Goal: Task Accomplishment & Management: Use online tool/utility

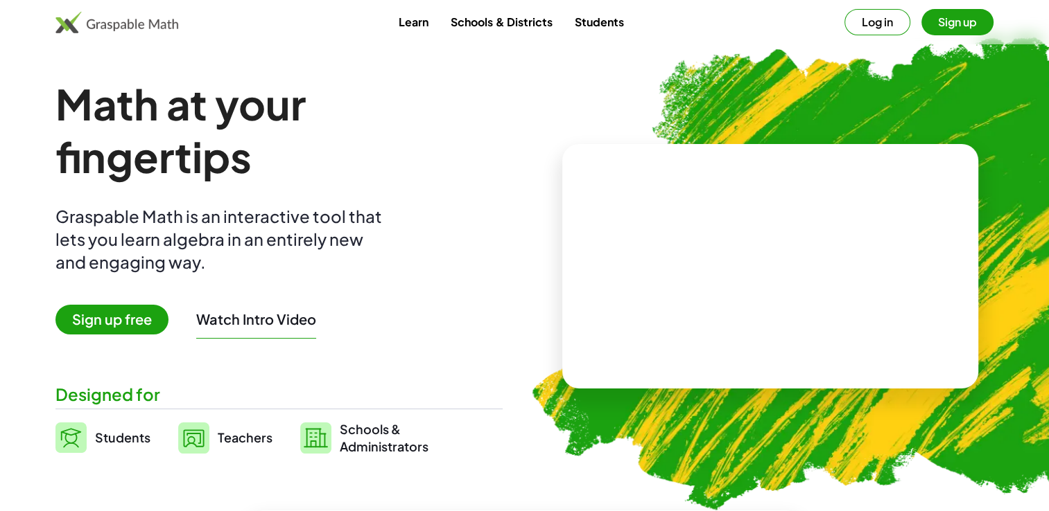
click at [137, 319] on span "Sign up free" at bounding box center [111, 320] width 113 height 30
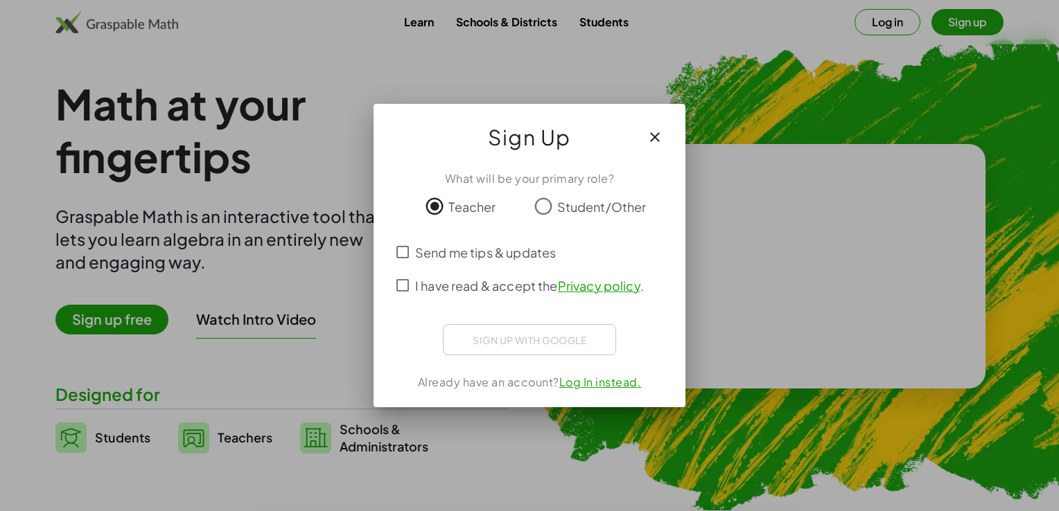
click at [416, 252] on span "Send me tips & updates" at bounding box center [485, 252] width 141 height 19
drag, startPoint x: 512, startPoint y: 324, endPoint x: 516, endPoint y: 337, distance: 13.6
click at [516, 337] on div "Sign up with Google Acceder con Google Acceder con Google. Se abre en una pesta…" at bounding box center [529, 339] width 173 height 31
drag, startPoint x: 516, startPoint y: 337, endPoint x: 416, endPoint y: 289, distance: 110.7
click at [416, 289] on div "What will be your primary role? Teacher Student/Other Send me tips & updates I …" at bounding box center [530, 283] width 312 height 248
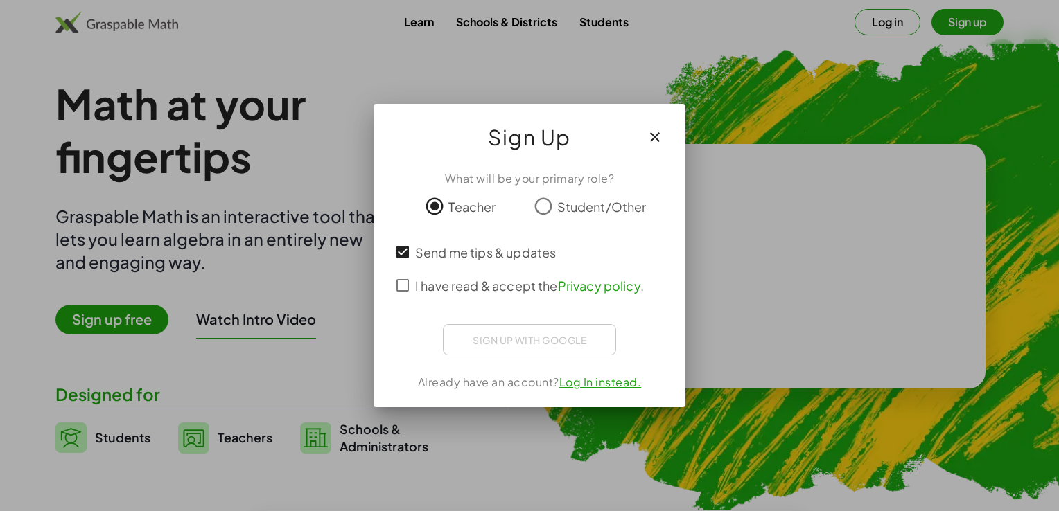
click at [416, 289] on span "I have read & accept the Privacy policy ." at bounding box center [529, 286] width 229 height 19
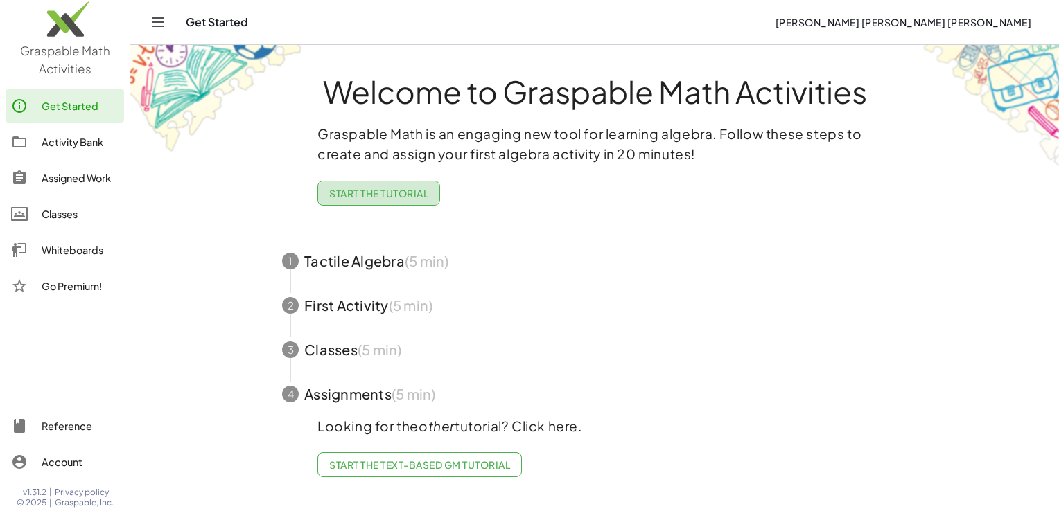
click at [404, 193] on span "Start the Tutorial" at bounding box center [378, 193] width 99 height 12
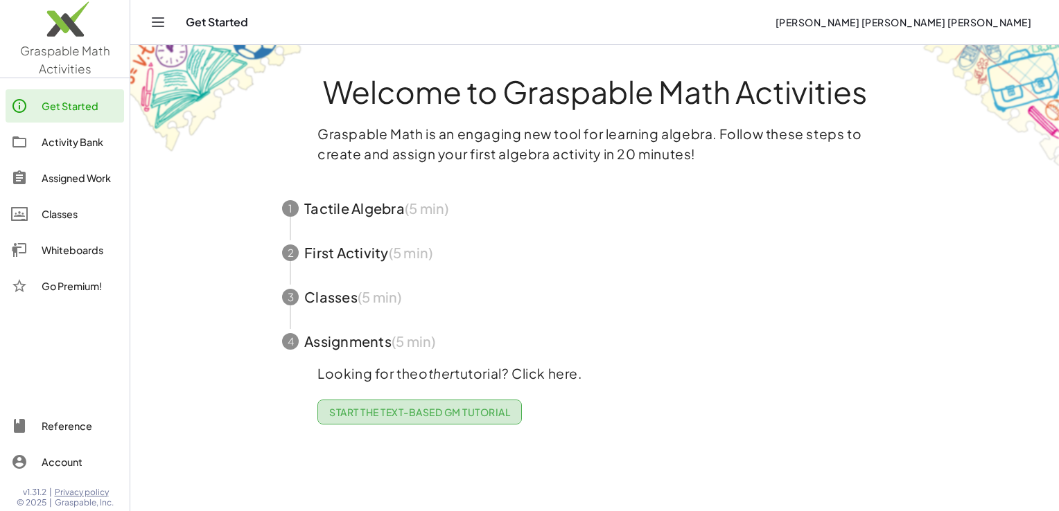
click at [418, 408] on span "Start the Text-based GM Tutorial" at bounding box center [419, 412] width 181 height 12
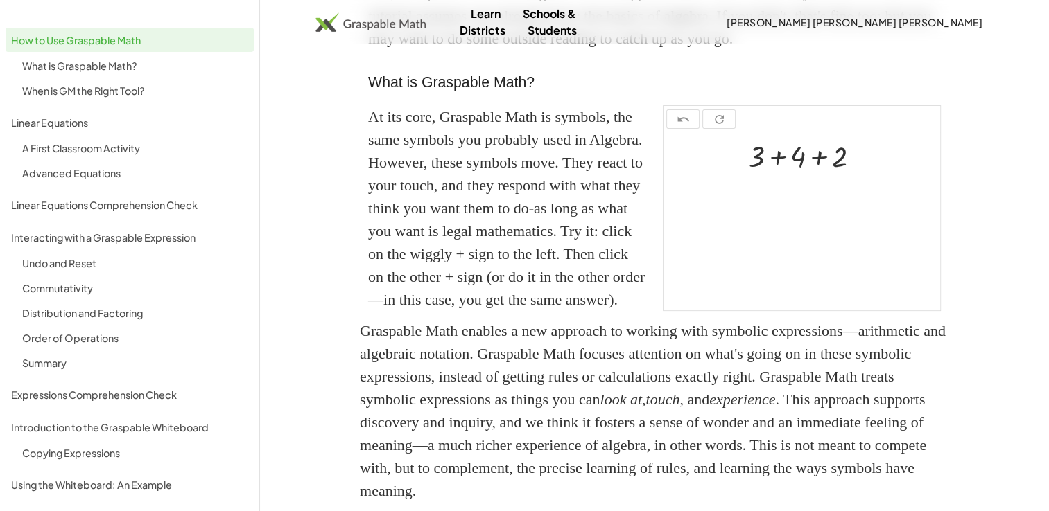
scroll to position [283, 0]
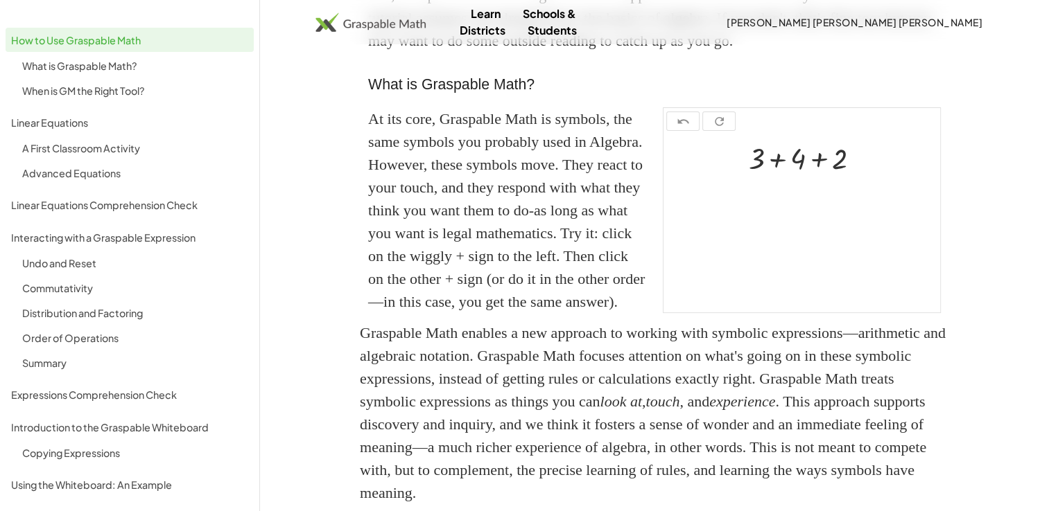
click at [758, 313] on div at bounding box center [801, 223] width 277 height 178
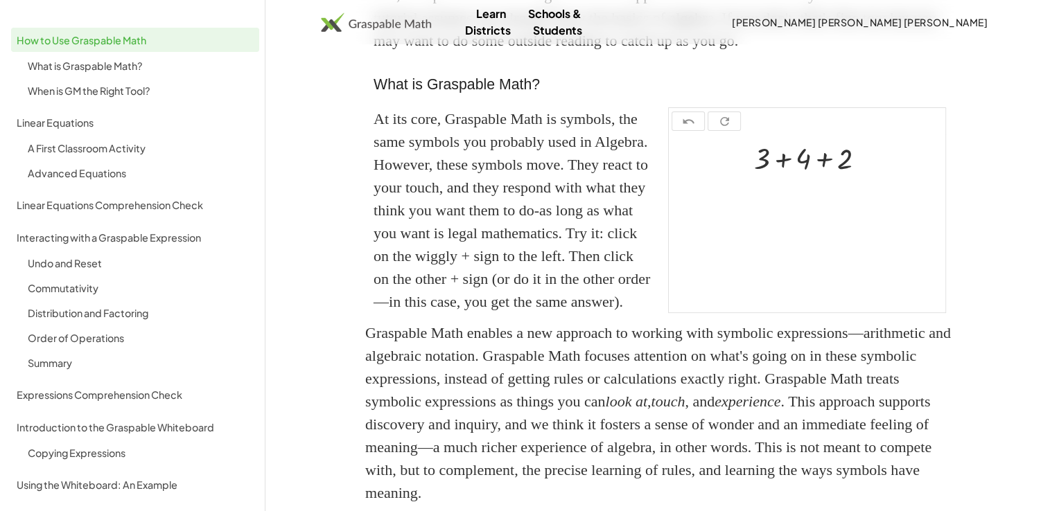
scroll to position [0, 0]
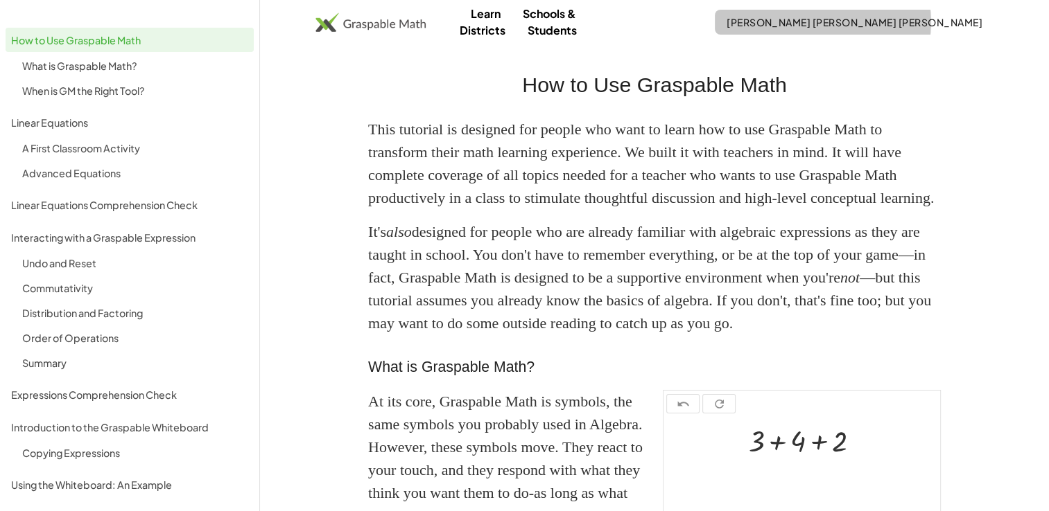
click at [856, 21] on span "[PERSON_NAME] [PERSON_NAME] [PERSON_NAME]" at bounding box center [854, 22] width 256 height 12
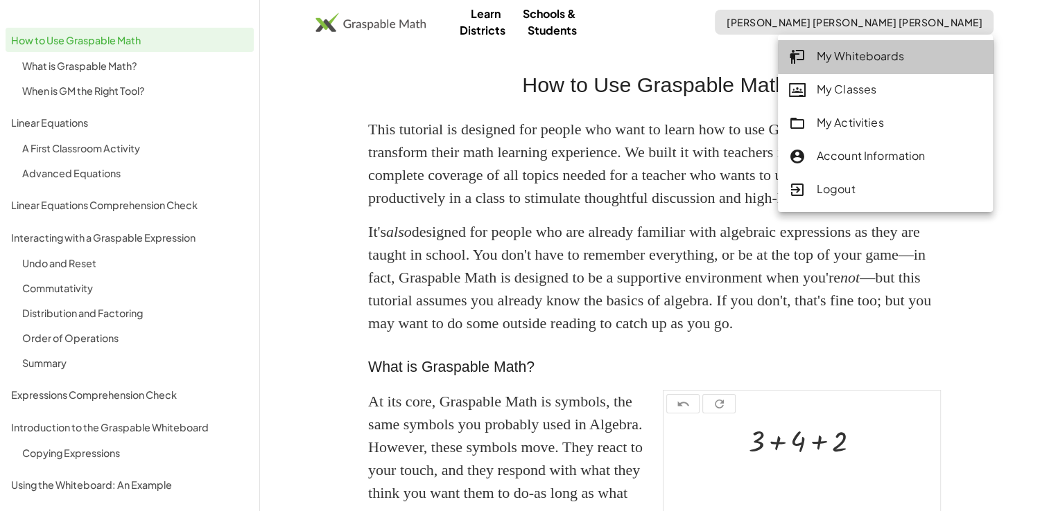
click at [836, 57] on div "My Whiteboards" at bounding box center [885, 57] width 193 height 18
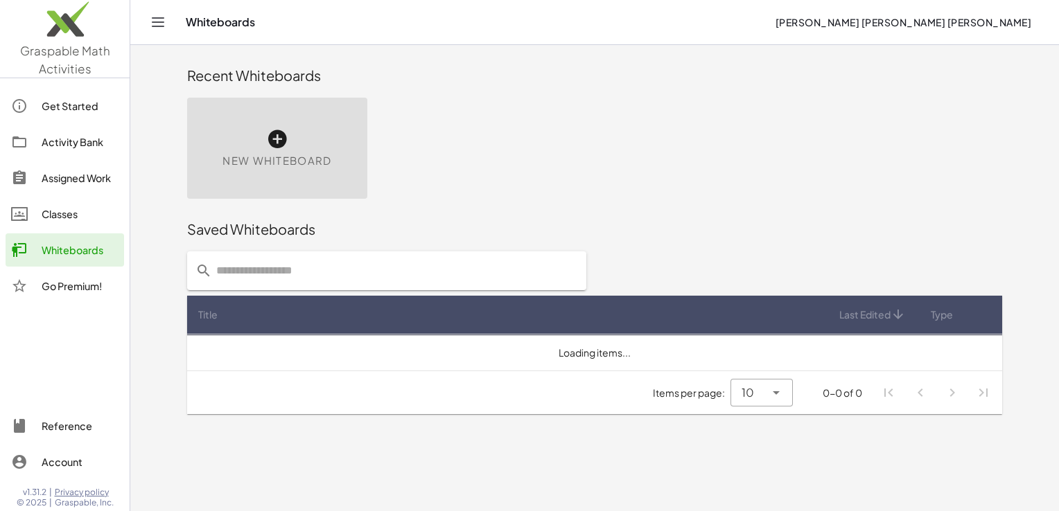
click at [261, 166] on span "New Whiteboard" at bounding box center [276, 161] width 109 height 16
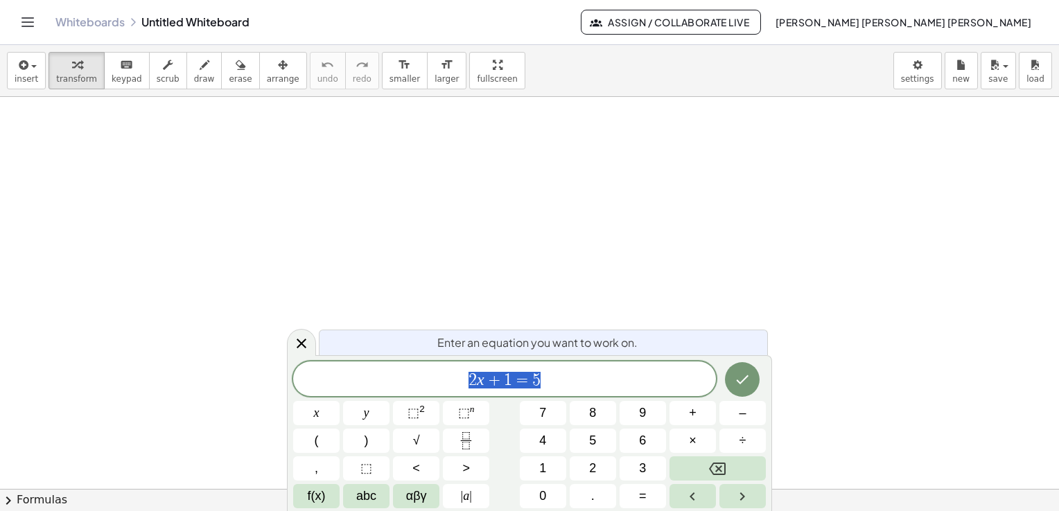
click at [360, 184] on div at bounding box center [529, 490] width 1059 height 786
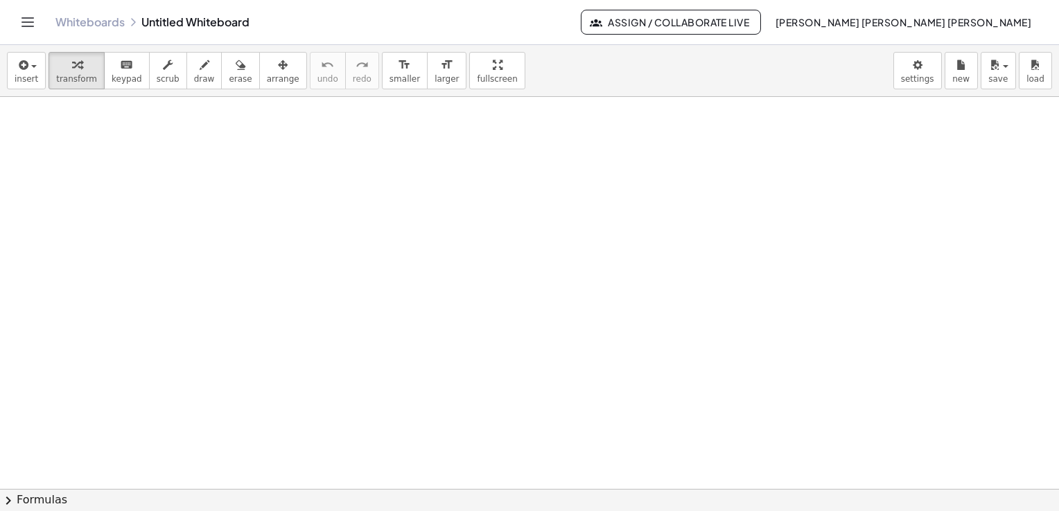
scroll to position [3, 0]
click at [361, 190] on div at bounding box center [529, 487] width 1059 height 786
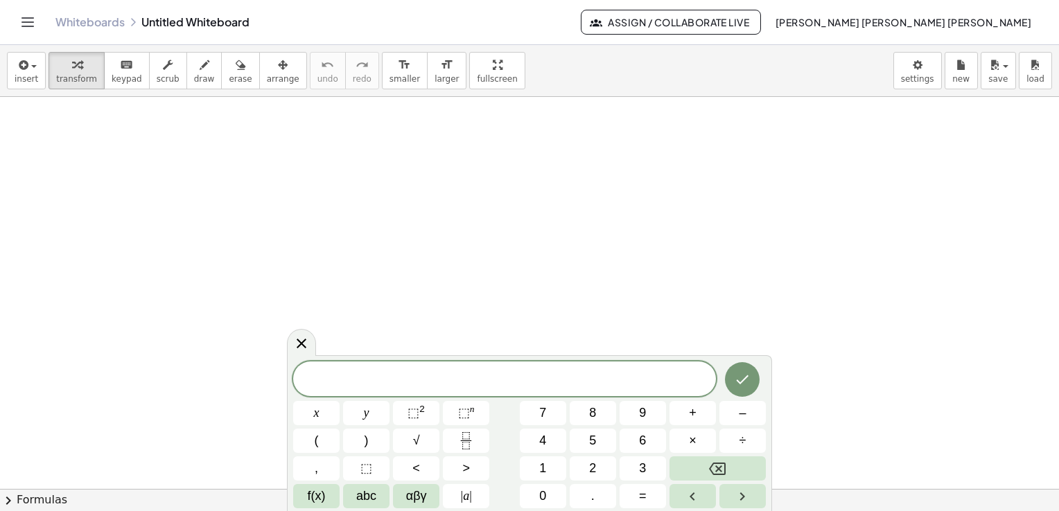
click at [345, 231] on div at bounding box center [529, 487] width 1059 height 786
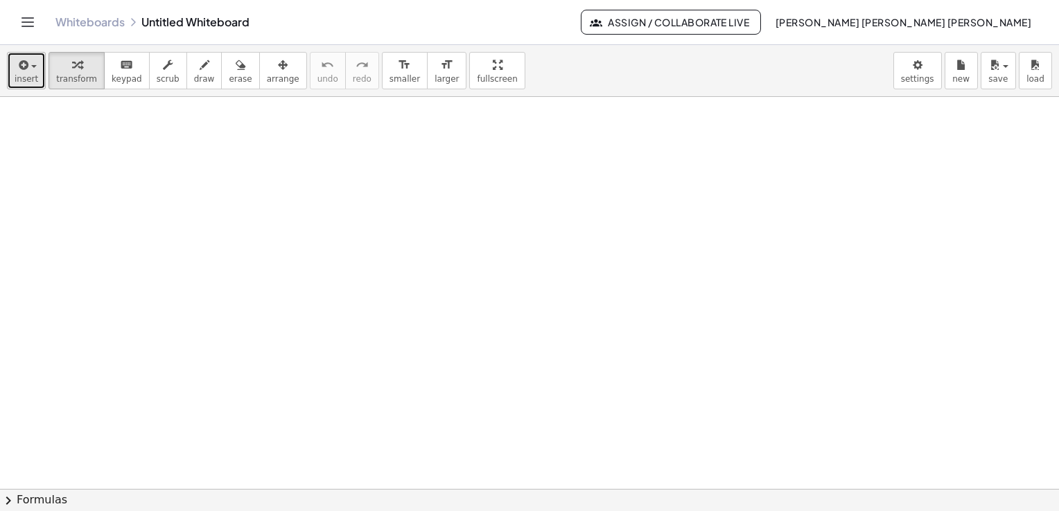
click at [36, 82] on button "insert" at bounding box center [26, 70] width 39 height 37
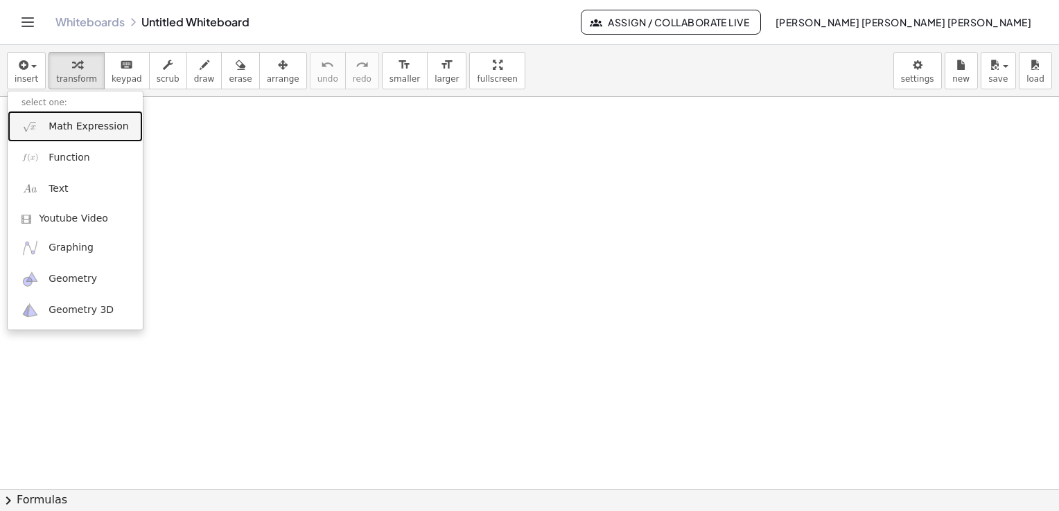
click at [57, 116] on link "Math Expression" at bounding box center [75, 126] width 135 height 31
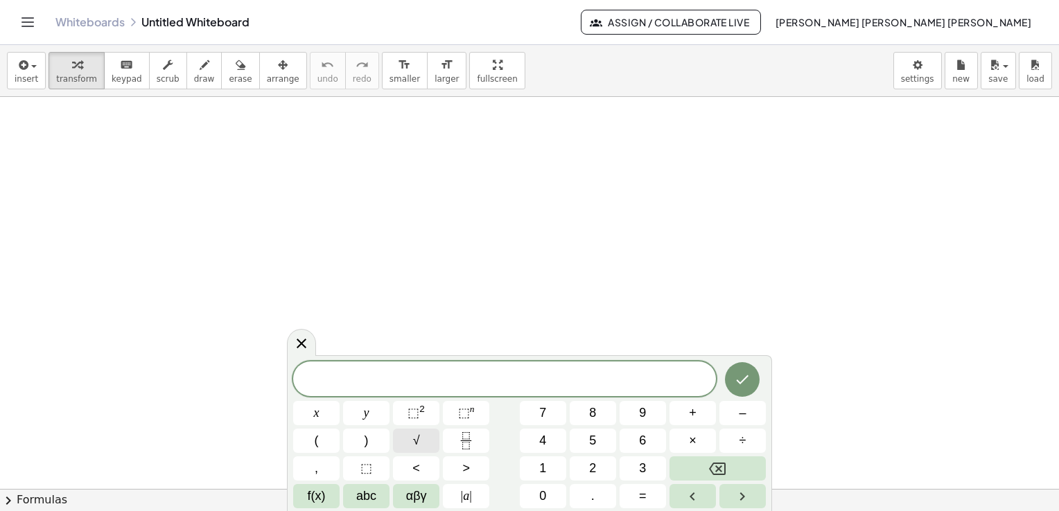
click at [421, 437] on button "√" at bounding box center [416, 441] width 46 height 24
click at [693, 419] on span "+" at bounding box center [693, 413] width 8 height 19
click at [421, 441] on button "√" at bounding box center [416, 441] width 46 height 24
click at [757, 387] on button "Done" at bounding box center [742, 379] width 35 height 35
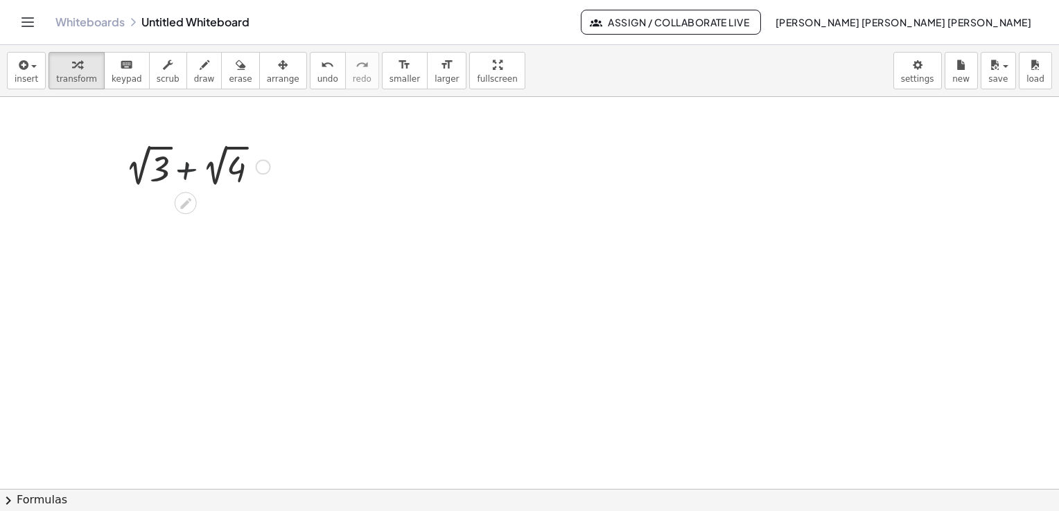
click at [181, 186] on div at bounding box center [198, 166] width 159 height 51
click at [264, 168] on div at bounding box center [263, 169] width 15 height 15
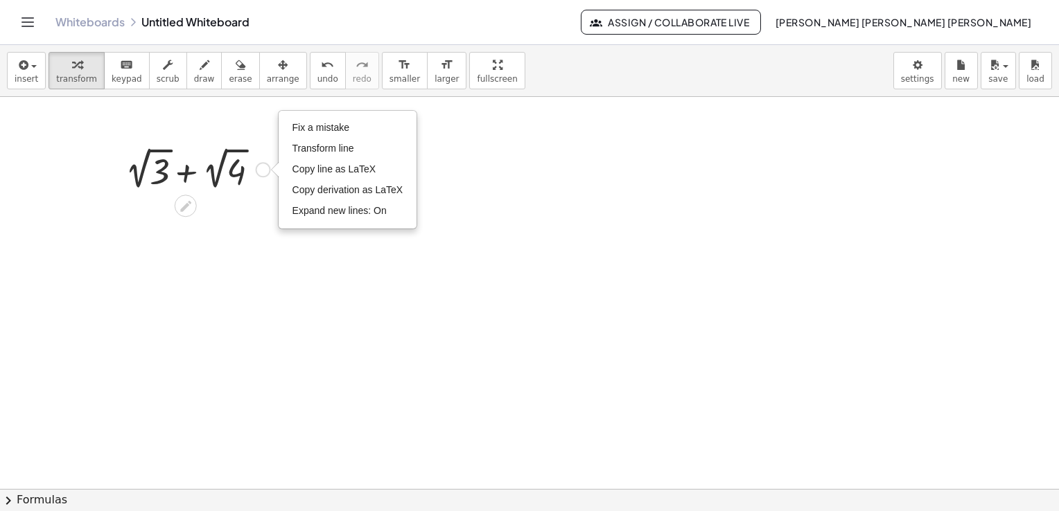
click at [264, 168] on div "Fix a mistake Transform line Copy line as LaTeX Copy derivation as LaTeX Expand…" at bounding box center [263, 169] width 15 height 15
click at [177, 200] on div at bounding box center [186, 206] width 22 height 22
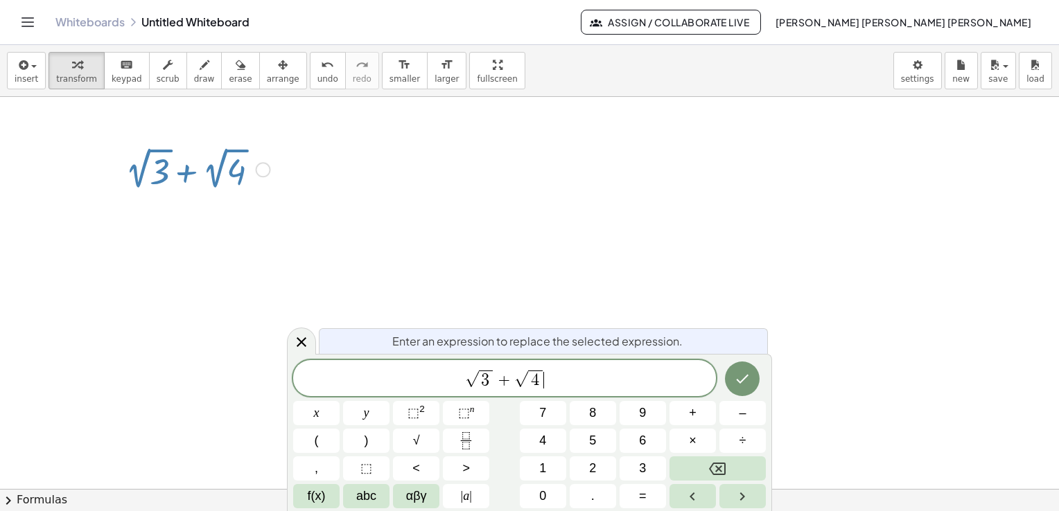
click at [585, 390] on div "√ 3 + √ 4 ​" at bounding box center [504, 378] width 423 height 36
click at [633, 489] on button "=" at bounding box center [643, 496] width 46 height 24
click at [743, 380] on icon "Done" at bounding box center [743, 379] width 12 height 9
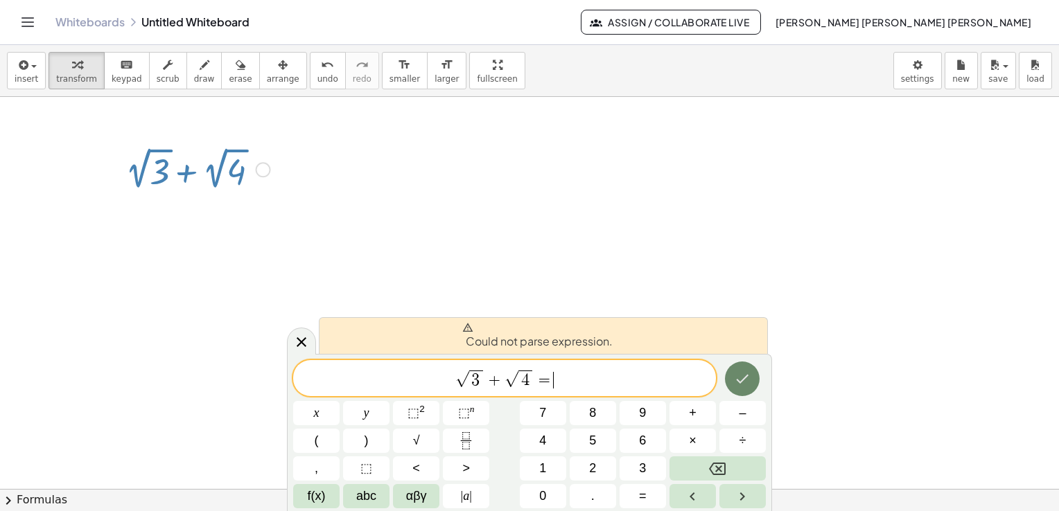
click at [743, 380] on icon "Done" at bounding box center [743, 379] width 12 height 9
click at [600, 373] on span "√ 3 + √ 4 = ​" at bounding box center [504, 379] width 423 height 21
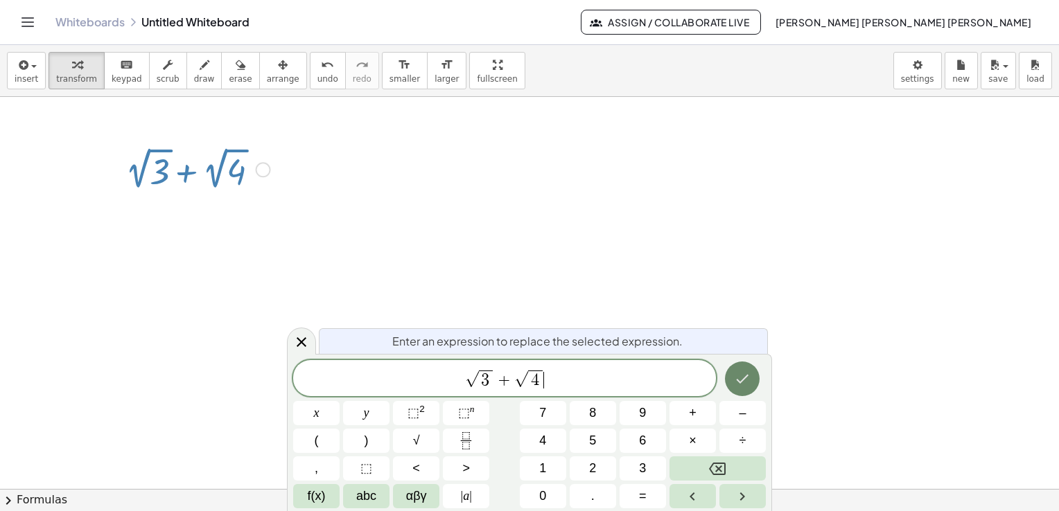
click at [746, 379] on icon "Done" at bounding box center [742, 379] width 17 height 17
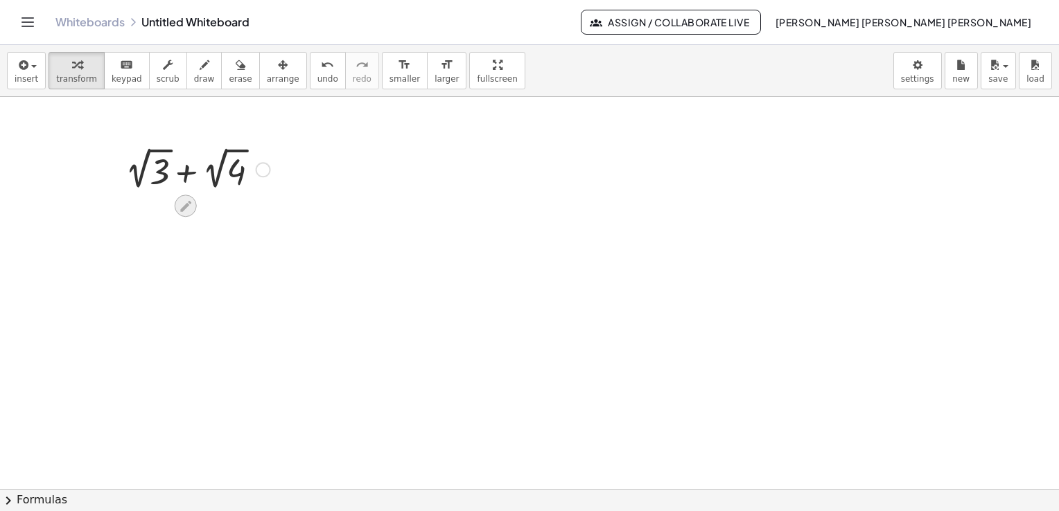
drag, startPoint x: 236, startPoint y: 249, endPoint x: 182, endPoint y: 200, distance: 72.1
click at [182, 200] on div "+ 2 √ 3 + 2 √ 4" at bounding box center [529, 490] width 1059 height 786
drag, startPoint x: 182, startPoint y: 200, endPoint x: 186, endPoint y: 213, distance: 13.1
click at [186, 213] on div at bounding box center [186, 206] width 22 height 22
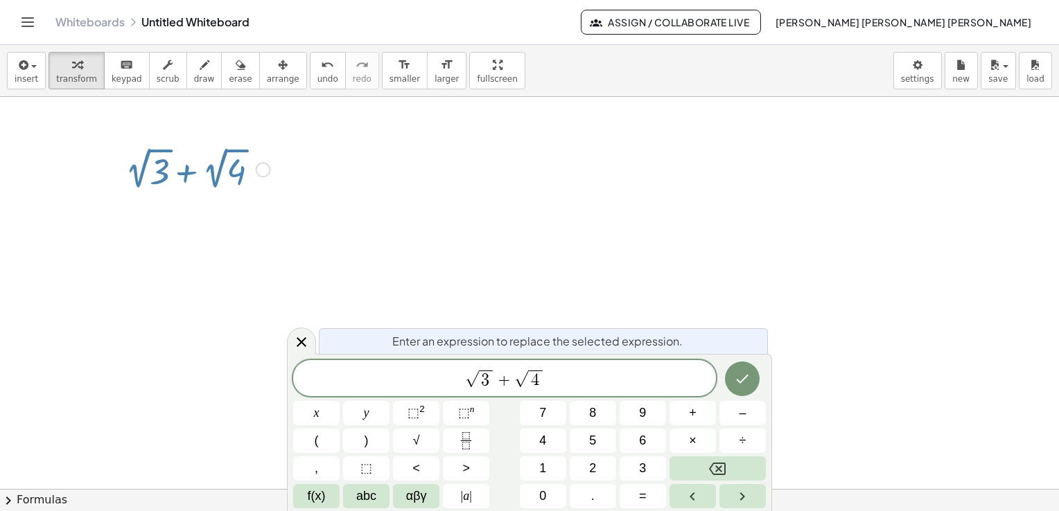
click at [186, 213] on div at bounding box center [186, 206] width 22 height 22
click at [551, 394] on div "√ 3 + √ 4 ​" at bounding box center [504, 378] width 423 height 36
click at [737, 383] on icon "Done" at bounding box center [742, 379] width 17 height 17
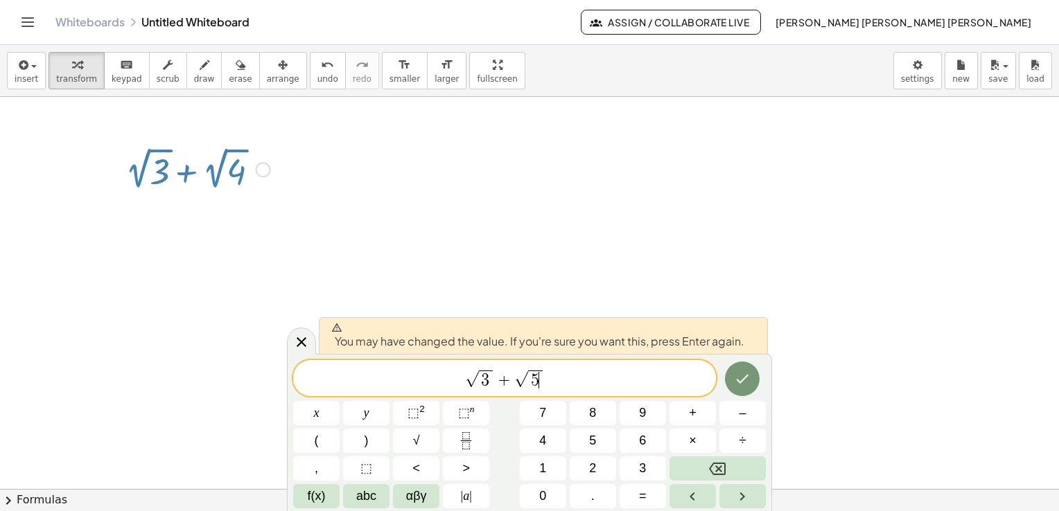
click at [489, 249] on div at bounding box center [529, 490] width 1059 height 786
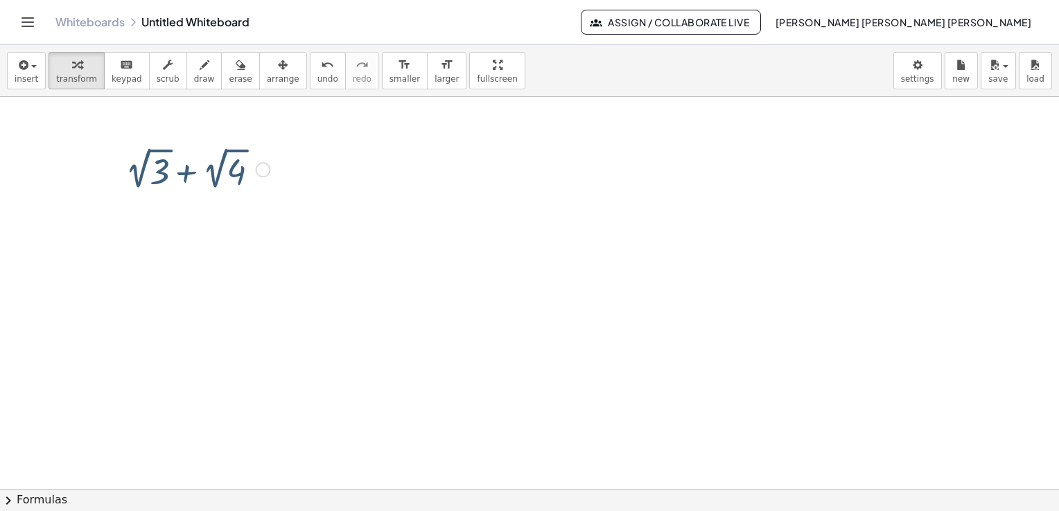
click at [489, 249] on div at bounding box center [529, 490] width 1059 height 786
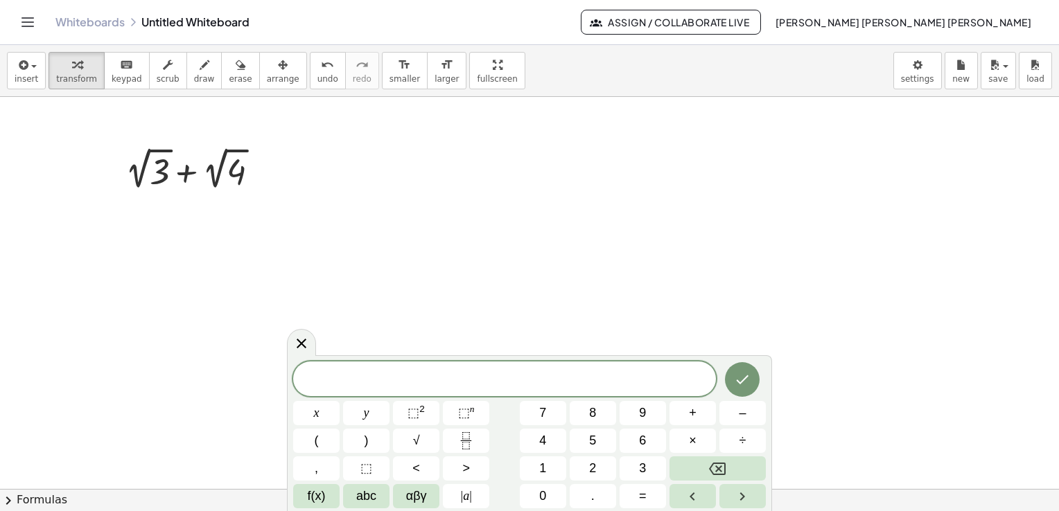
click at [301, 184] on div at bounding box center [529, 490] width 1059 height 786
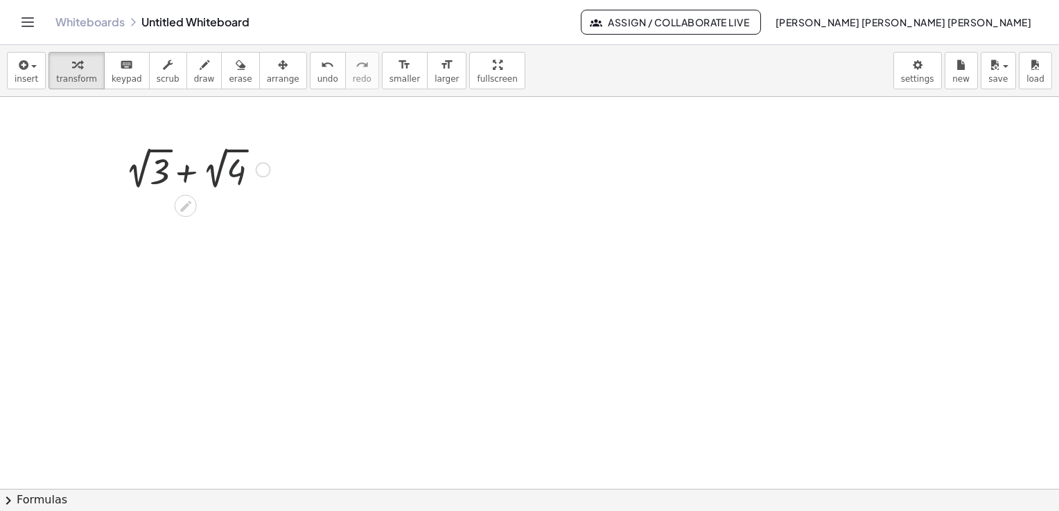
click at [248, 171] on div at bounding box center [198, 168] width 159 height 51
drag, startPoint x: 223, startPoint y: 154, endPoint x: 270, endPoint y: 166, distance: 47.9
click at [186, 170] on div "+ 2 √ 3 + 2 √ 4" at bounding box center [186, 170] width 0 height 0
click at [270, 166] on div at bounding box center [263, 169] width 15 height 15
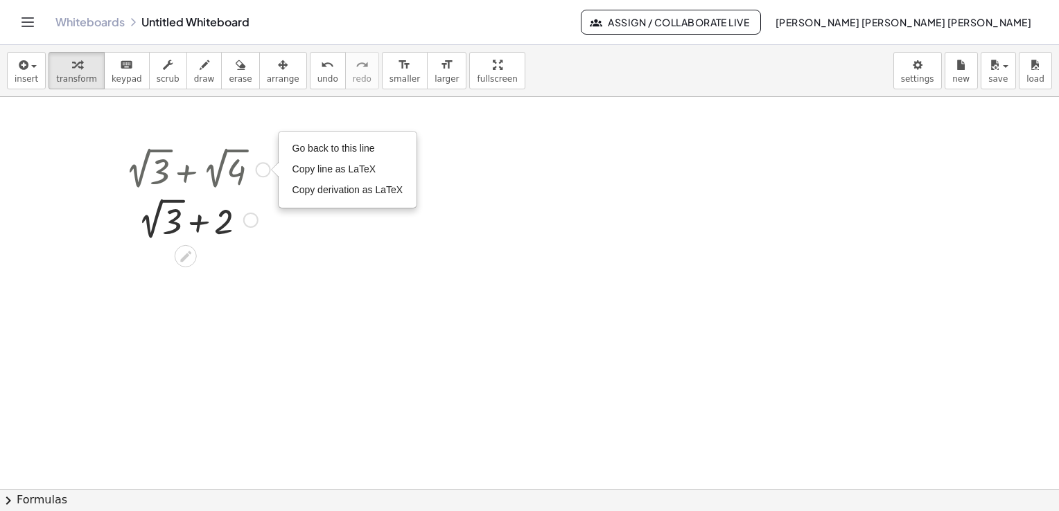
click at [256, 170] on div "Go back to this line Copy line as LaTeX Copy derivation as LaTeX" at bounding box center [263, 169] width 15 height 15
click at [236, 159] on div at bounding box center [198, 168] width 159 height 51
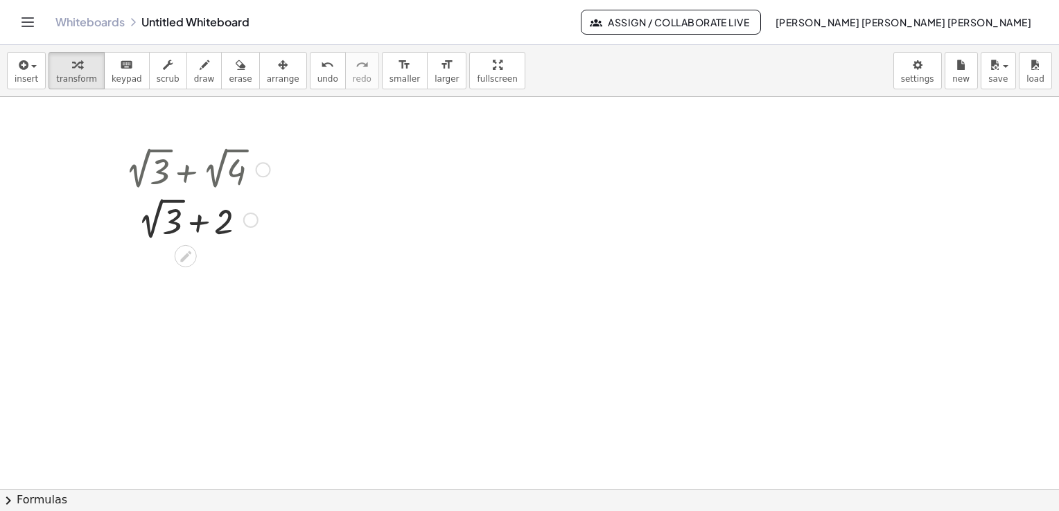
click at [236, 159] on div at bounding box center [198, 168] width 159 height 51
drag, startPoint x: 236, startPoint y: 159, endPoint x: 193, endPoint y: 218, distance: 73.5
click at [193, 218] on div at bounding box center [198, 218] width 159 height 51
click at [256, 175] on div at bounding box center [198, 168] width 159 height 51
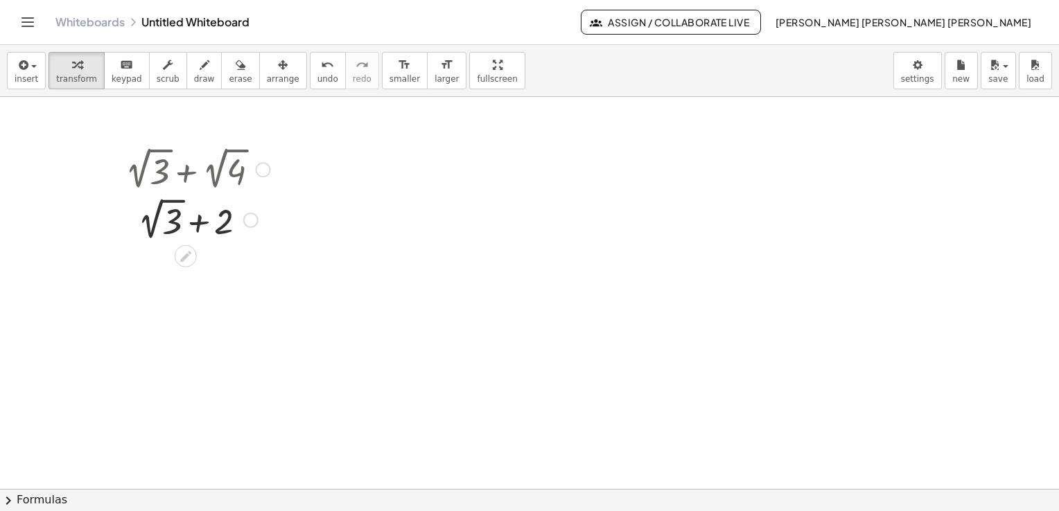
click at [256, 175] on div at bounding box center [198, 168] width 159 height 51
click at [186, 170] on div "+ 2 √ 3 + 2 √ 4 Go back to this line Copy line as LaTeX Copy derivation as LaTeX" at bounding box center [186, 170] width 0 height 0
click at [257, 173] on div "Go back to this line Copy line as LaTeX Copy derivation as LaTeX" at bounding box center [263, 169] width 15 height 15
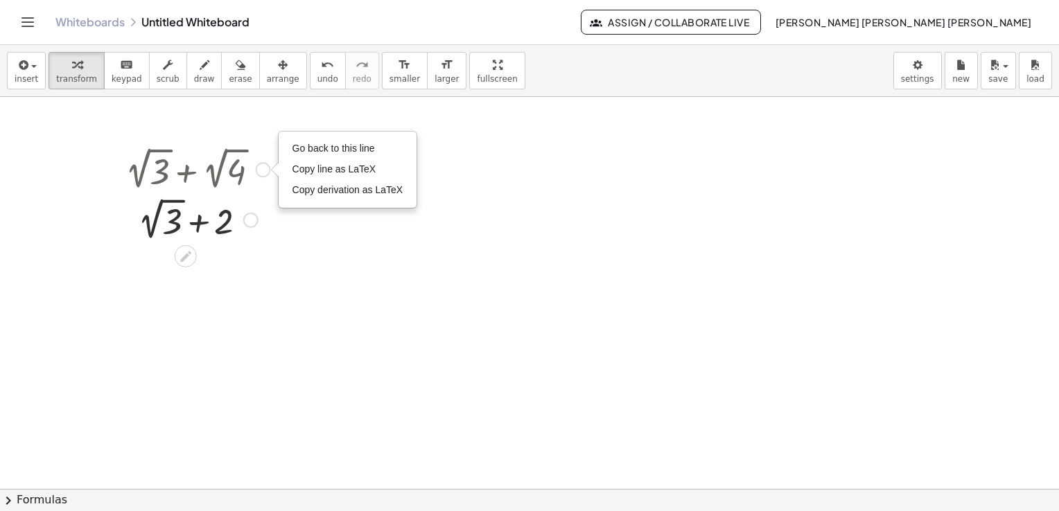
click at [253, 215] on div at bounding box center [250, 220] width 15 height 15
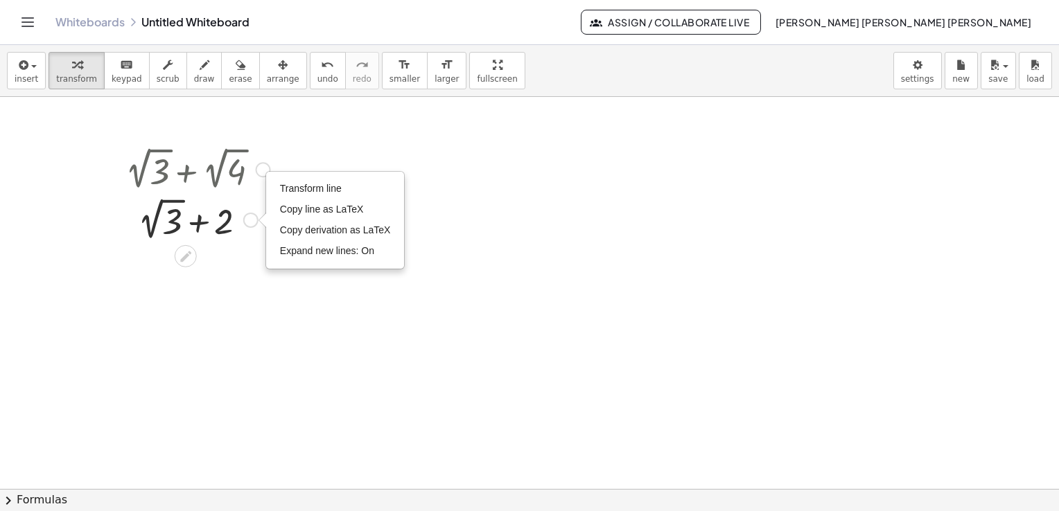
click at [191, 255] on icon at bounding box center [185, 256] width 15 height 15
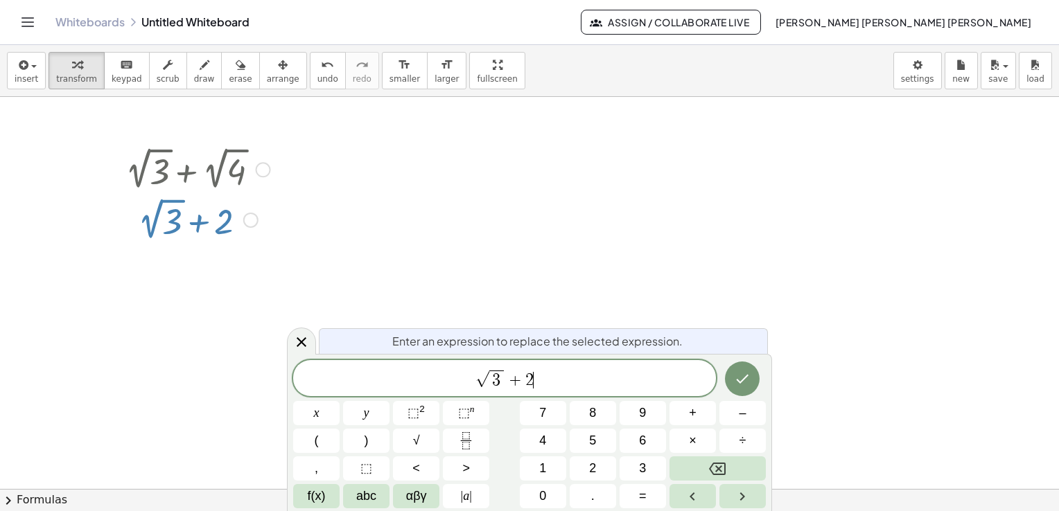
click at [540, 378] on span "√ 3 + 2 ​" at bounding box center [504, 379] width 423 height 21
click at [734, 377] on icon "Done" at bounding box center [742, 379] width 17 height 17
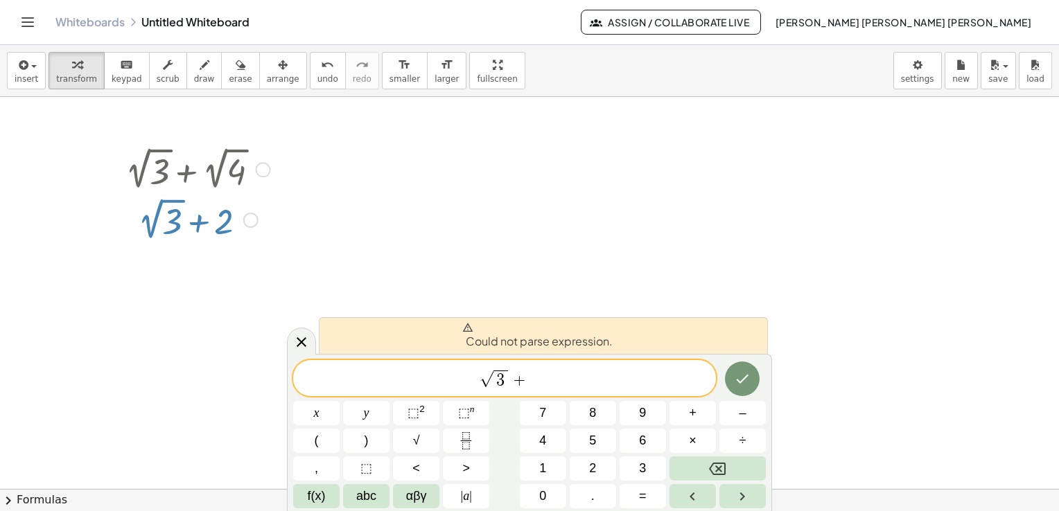
click at [492, 225] on div at bounding box center [529, 490] width 1059 height 786
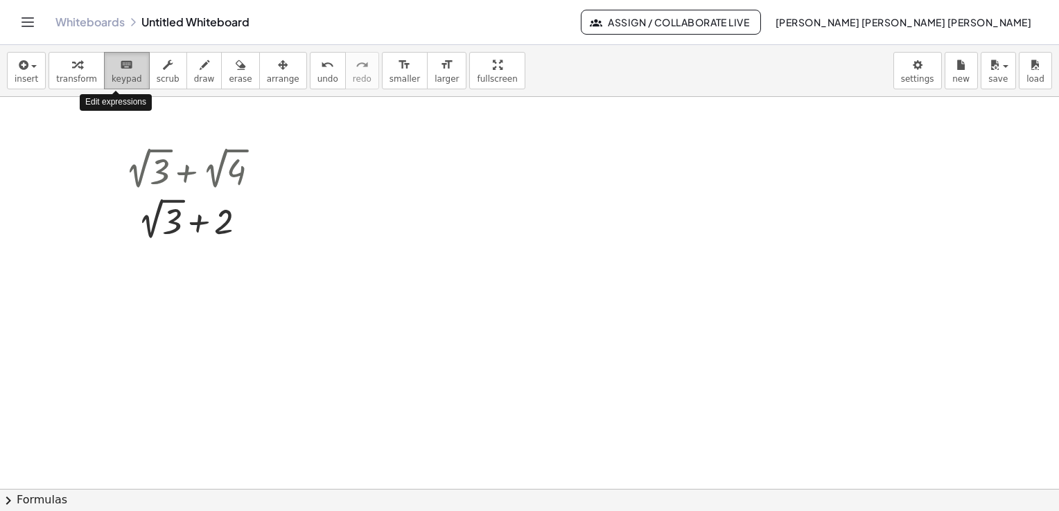
click at [128, 74] on span "keypad" at bounding box center [127, 79] width 30 height 10
click at [149, 67] on button "scrub" at bounding box center [168, 70] width 38 height 37
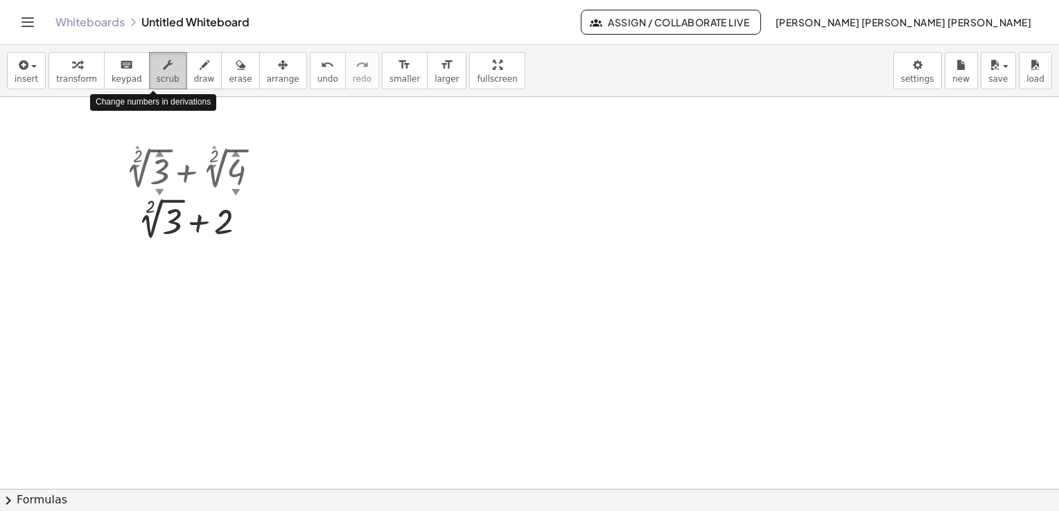
click at [149, 67] on button "scrub" at bounding box center [168, 70] width 38 height 37
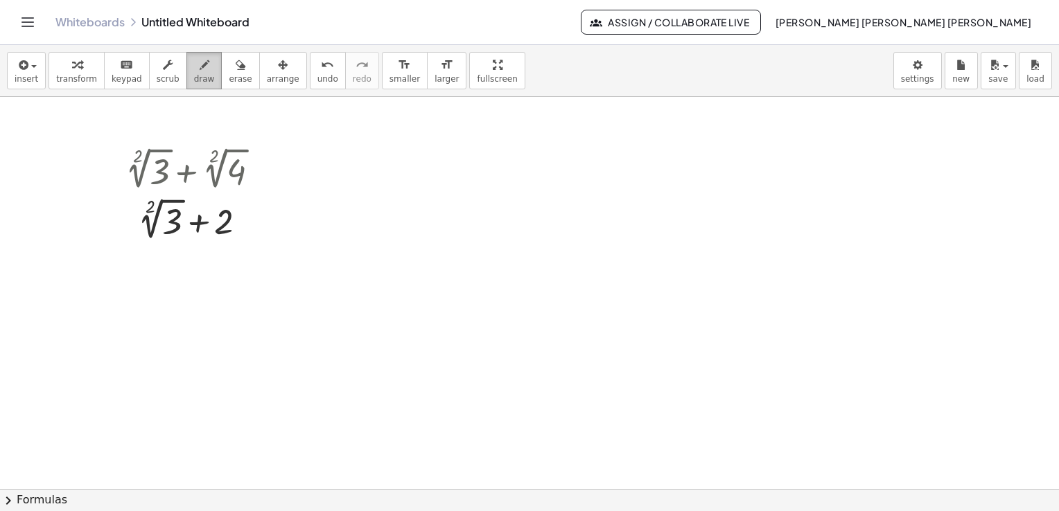
click at [200, 57] on button "draw" at bounding box center [204, 70] width 36 height 37
click at [278, 69] on icon "button" at bounding box center [283, 65] width 10 height 17
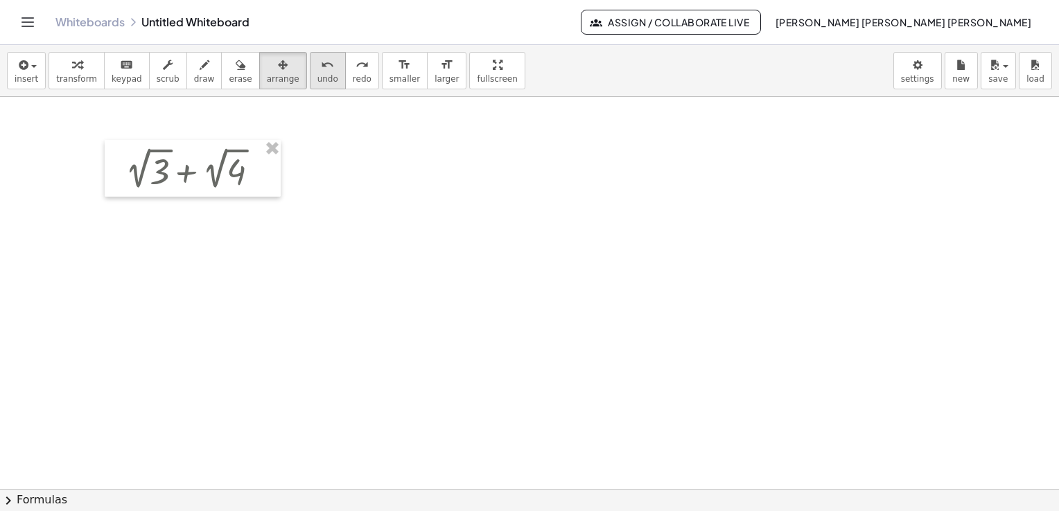
click at [317, 70] on div "undo" at bounding box center [327, 64] width 21 height 17
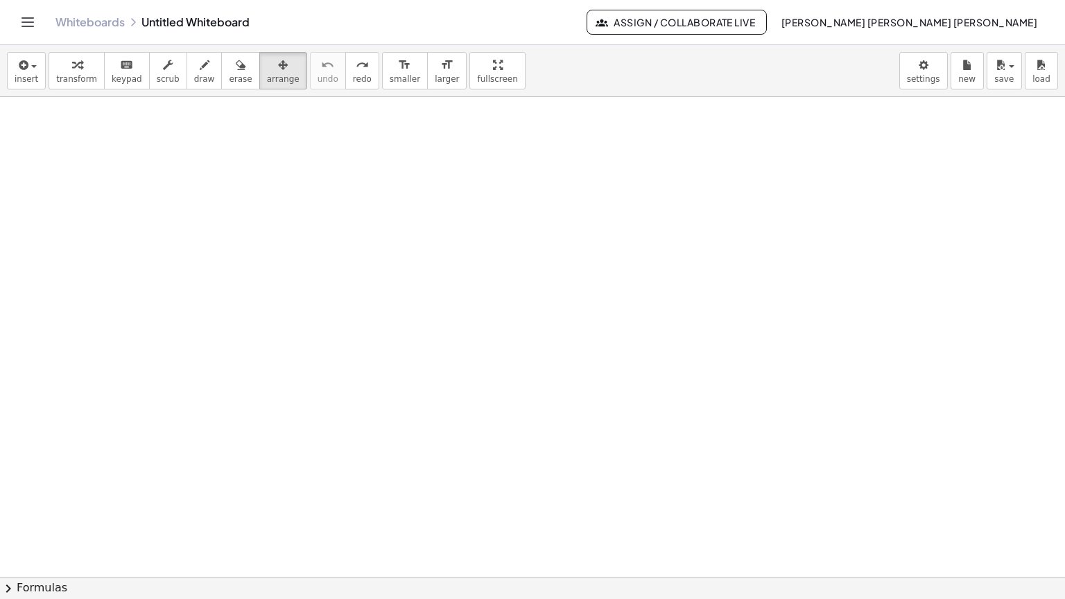
drag, startPoint x: 446, startPoint y: 77, endPoint x: 449, endPoint y: 128, distance: 51.4
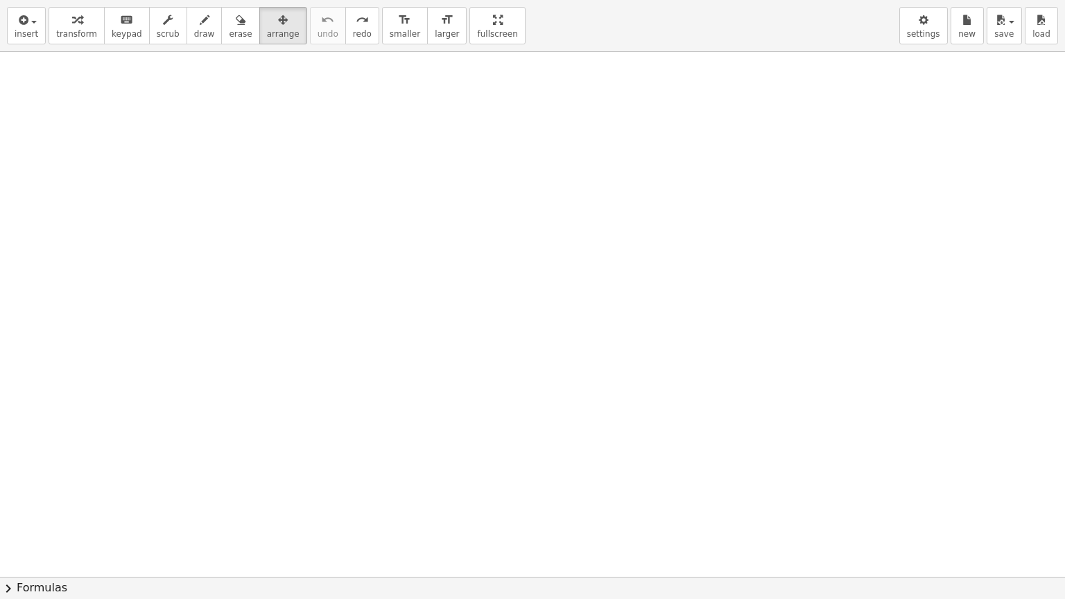
click at [449, 128] on div "insert select one: Math Expression Function Text Youtube Video Graphing Geometr…" at bounding box center [532, 299] width 1065 height 599
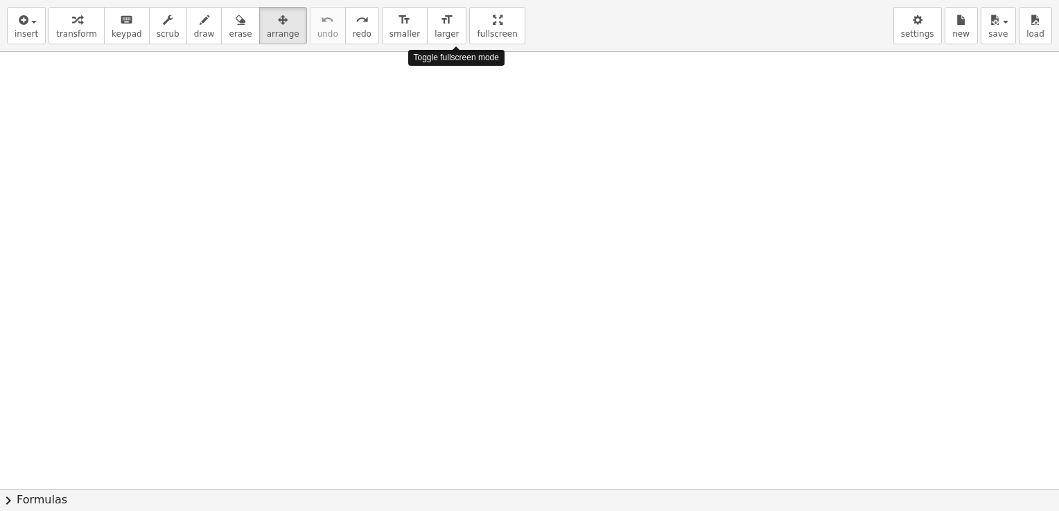
drag, startPoint x: 457, startPoint y: 12, endPoint x: 455, endPoint y: -40, distance: 51.4
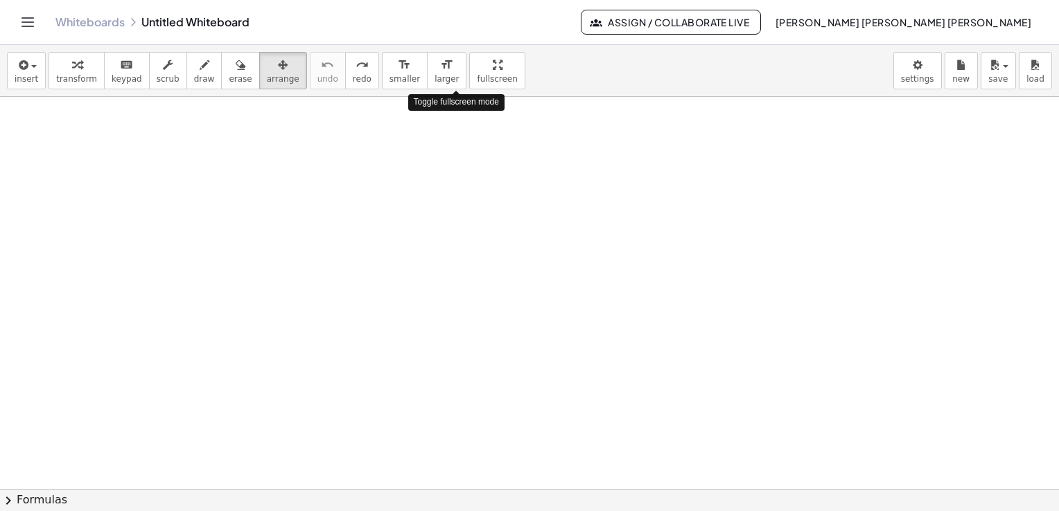
click at [455, 0] on html "Graspable Math Activities Get Started Activity Bank Assigned Work Classes White…" at bounding box center [529, 255] width 1059 height 511
click at [110, 121] on div at bounding box center [529, 490] width 1059 height 786
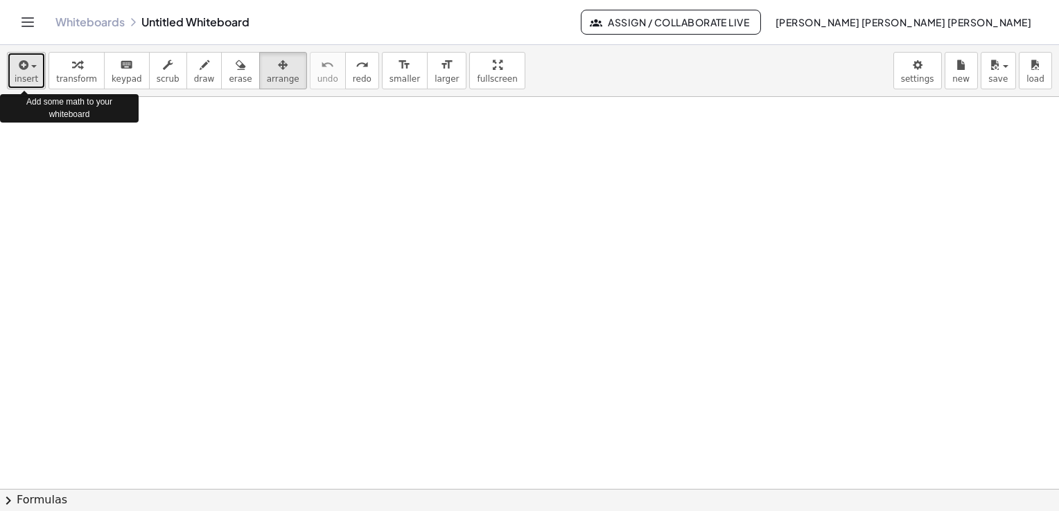
click at [36, 75] on button "insert" at bounding box center [26, 70] width 39 height 37
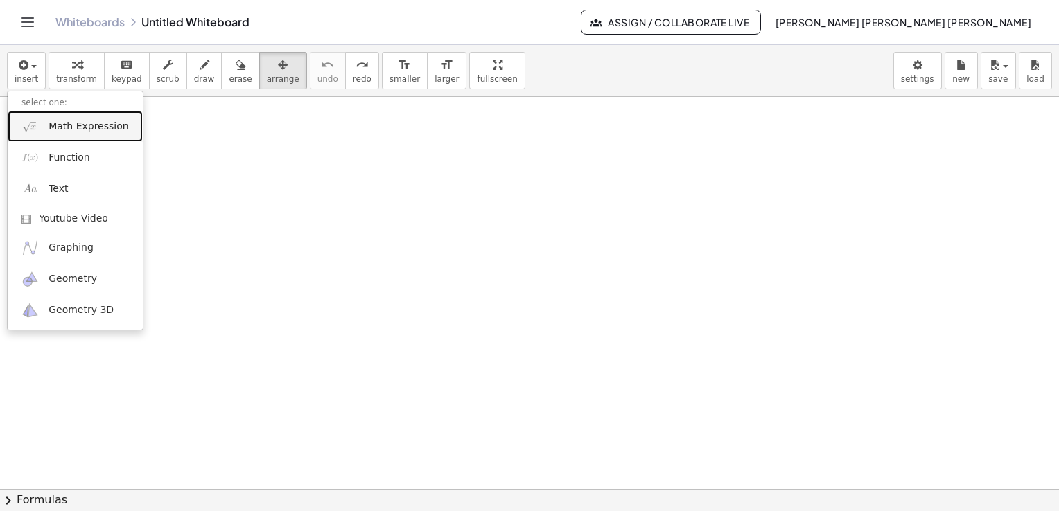
click at [69, 139] on link "Math Expression" at bounding box center [75, 126] width 135 height 31
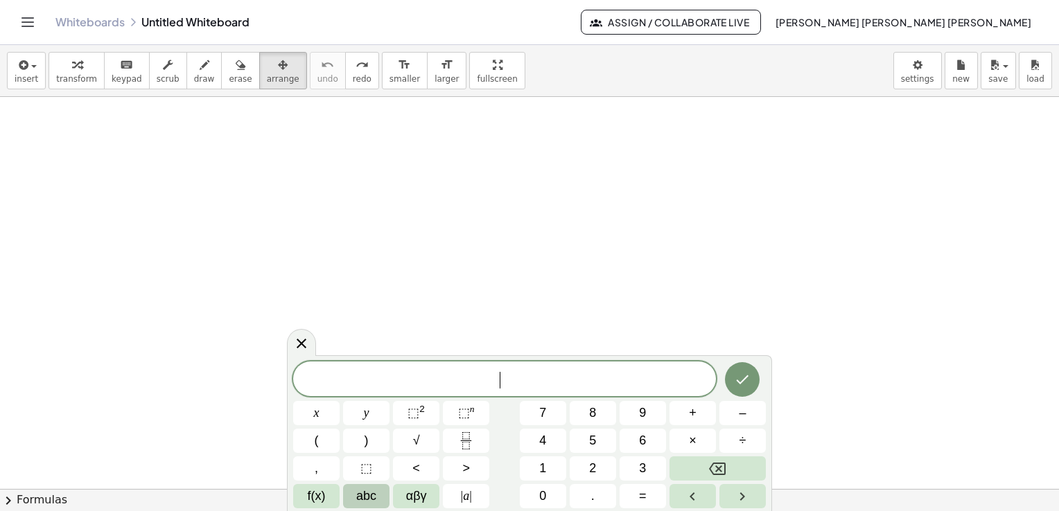
click at [379, 503] on button "abc" at bounding box center [366, 496] width 46 height 24
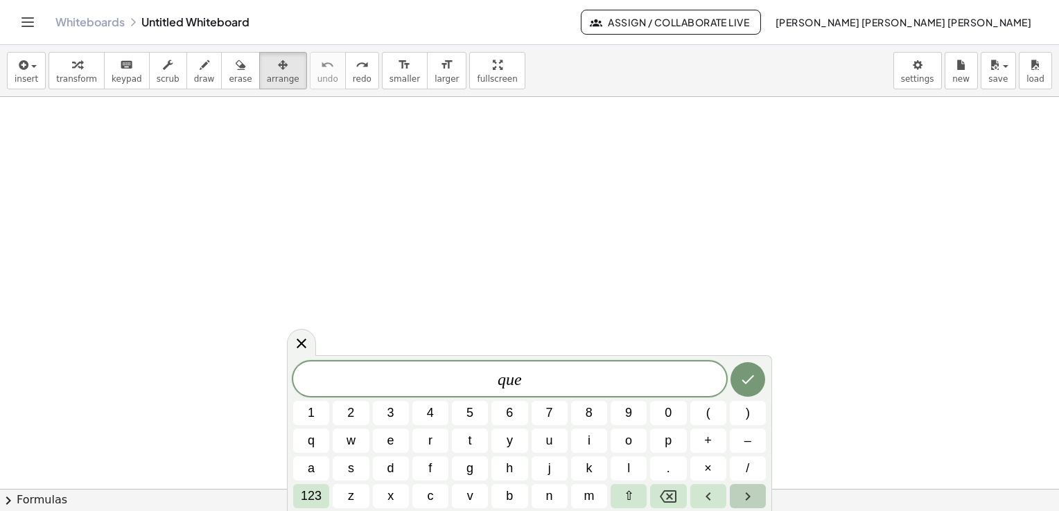
click at [739, 495] on icon "Right arrow" at bounding box center [747, 497] width 17 height 17
click at [631, 495] on span "⇧" at bounding box center [629, 496] width 10 height 19
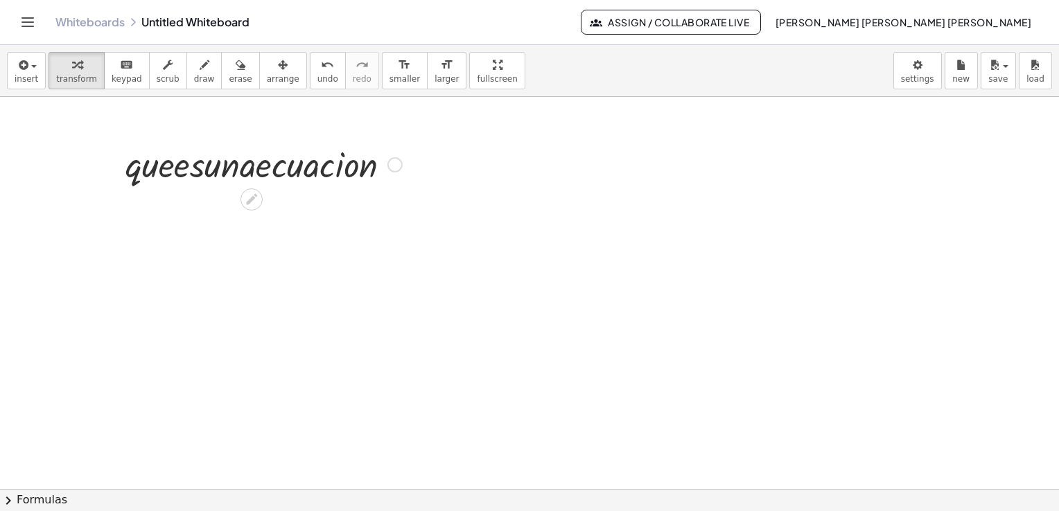
click at [191, 151] on div at bounding box center [264, 163] width 290 height 47
click at [184, 164] on div at bounding box center [264, 163] width 290 height 47
click at [183, 164] on div at bounding box center [264, 163] width 286 height 47
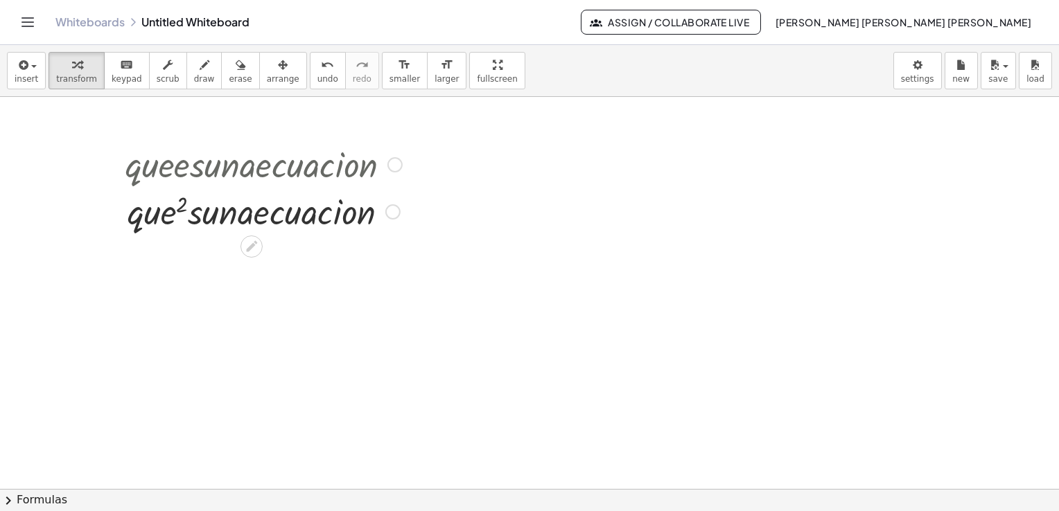
click at [183, 165] on div at bounding box center [264, 163] width 290 height 47
click at [182, 165] on div at bounding box center [264, 163] width 290 height 47
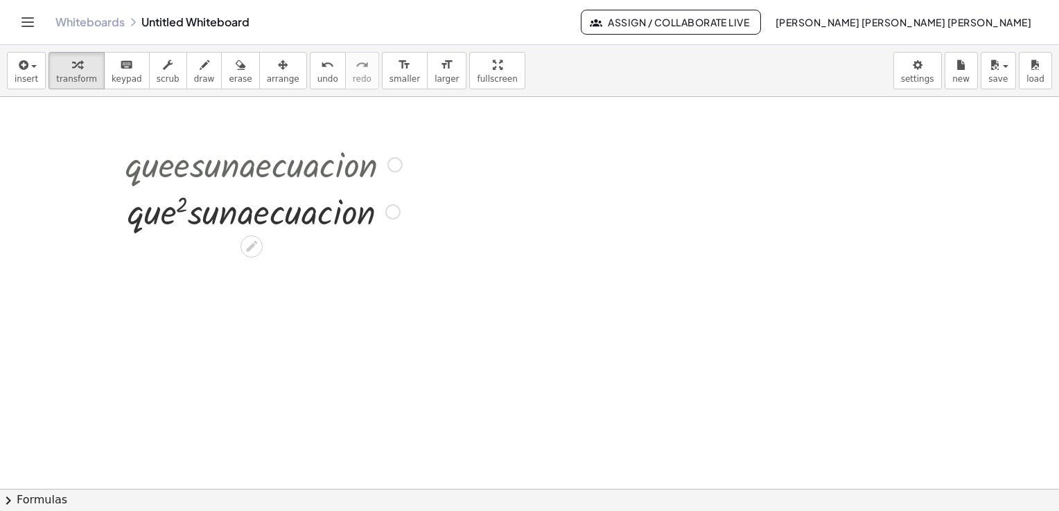
click at [182, 165] on div at bounding box center [264, 163] width 290 height 47
click at [398, 166] on div at bounding box center [394, 164] width 15 height 15
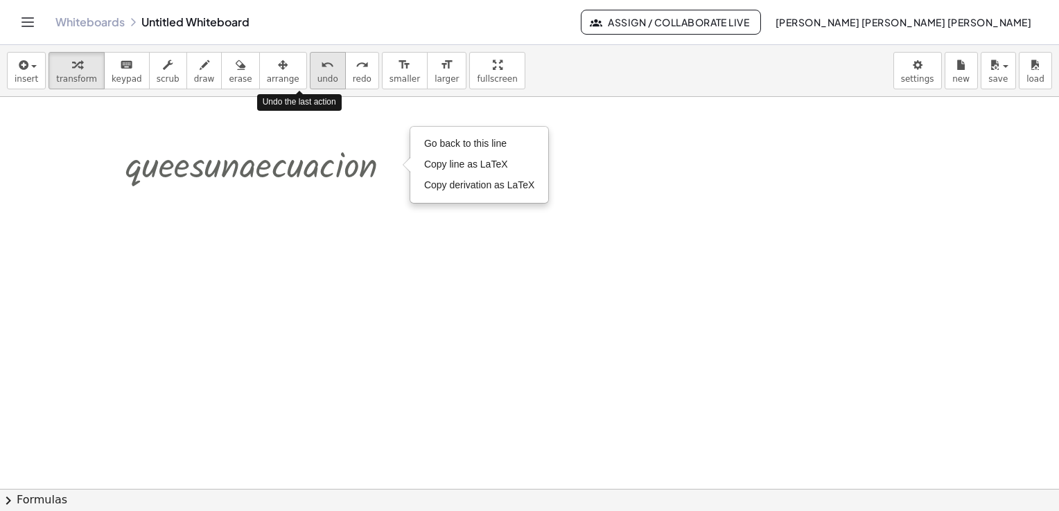
click at [321, 70] on icon "undo" at bounding box center [327, 65] width 13 height 17
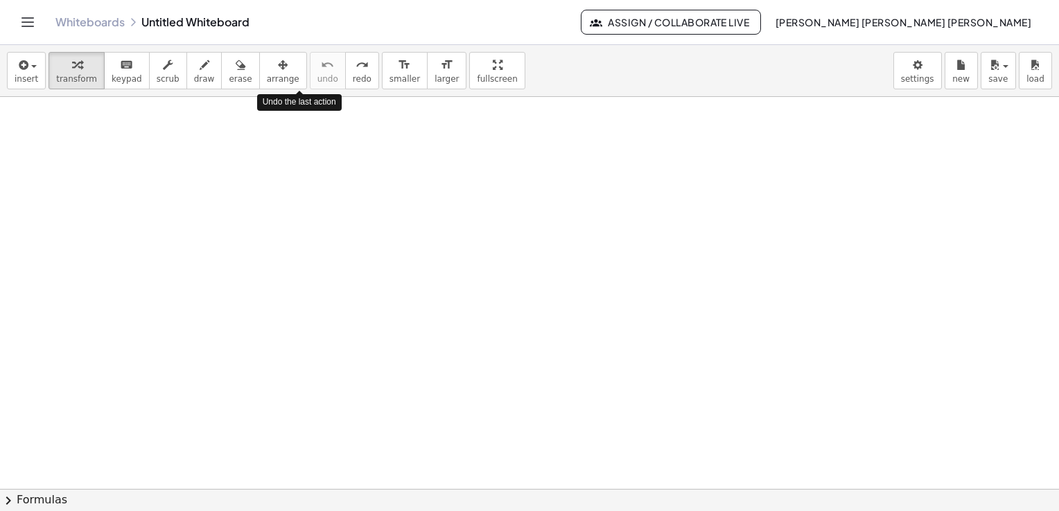
drag, startPoint x: 302, startPoint y: 70, endPoint x: 197, endPoint y: 130, distance: 121.0
click at [197, 130] on div "insert select one: Math Expression Function Text Youtube Video Graphing Geometr…" at bounding box center [529, 278] width 1059 height 466
click at [197, 130] on div at bounding box center [529, 490] width 1059 height 786
click at [24, 21] on icon "Toggle navigation" at bounding box center [28, 22] width 12 height 8
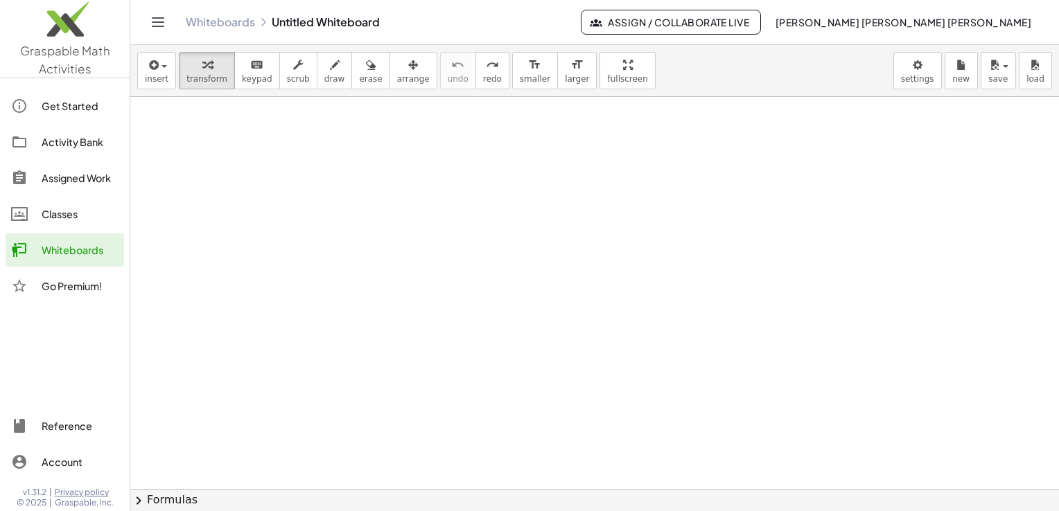
click at [24, 21] on img at bounding box center [65, 22] width 130 height 59
click at [306, 172] on div at bounding box center [594, 490] width 929 height 786
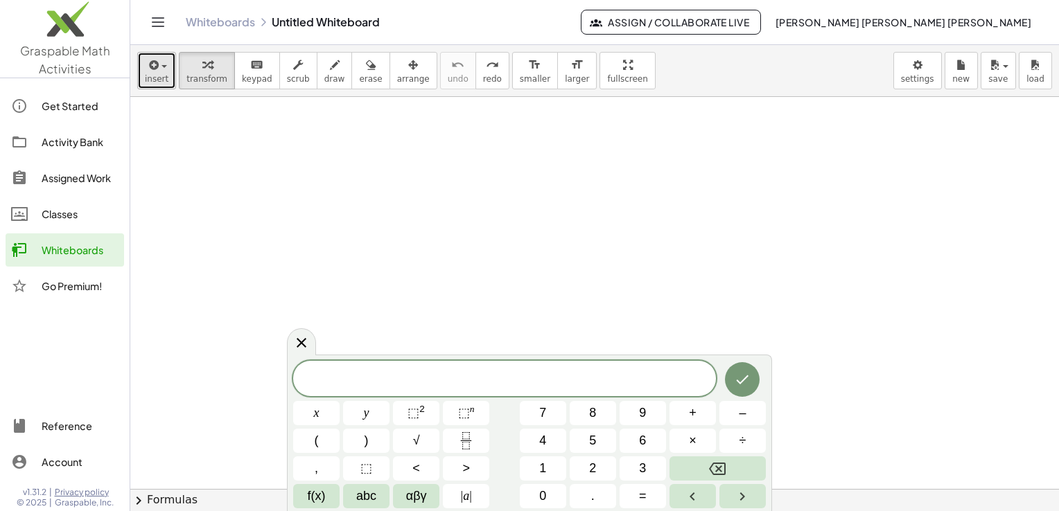
click at [157, 71] on icon "button" at bounding box center [152, 65] width 12 height 17
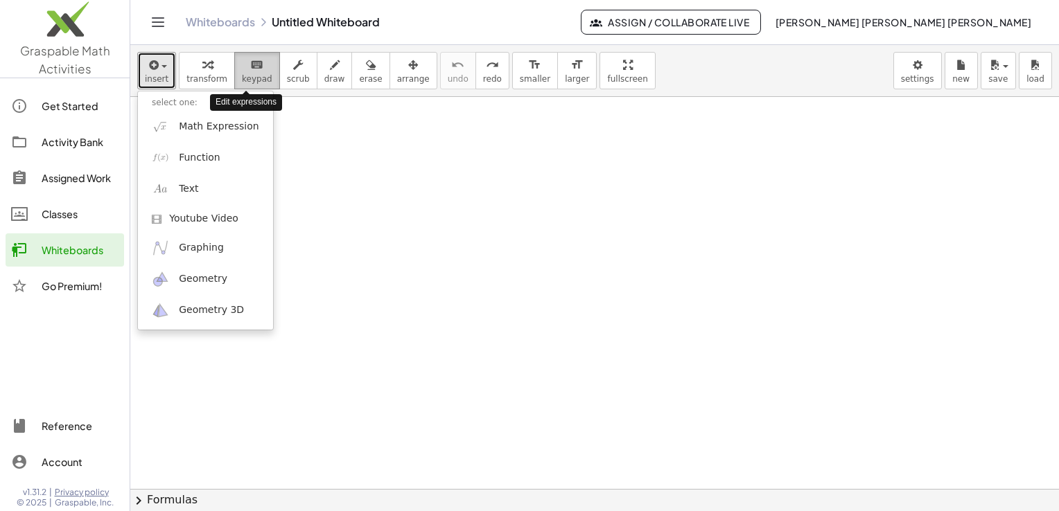
click at [249, 78] on span "keypad" at bounding box center [257, 79] width 30 height 10
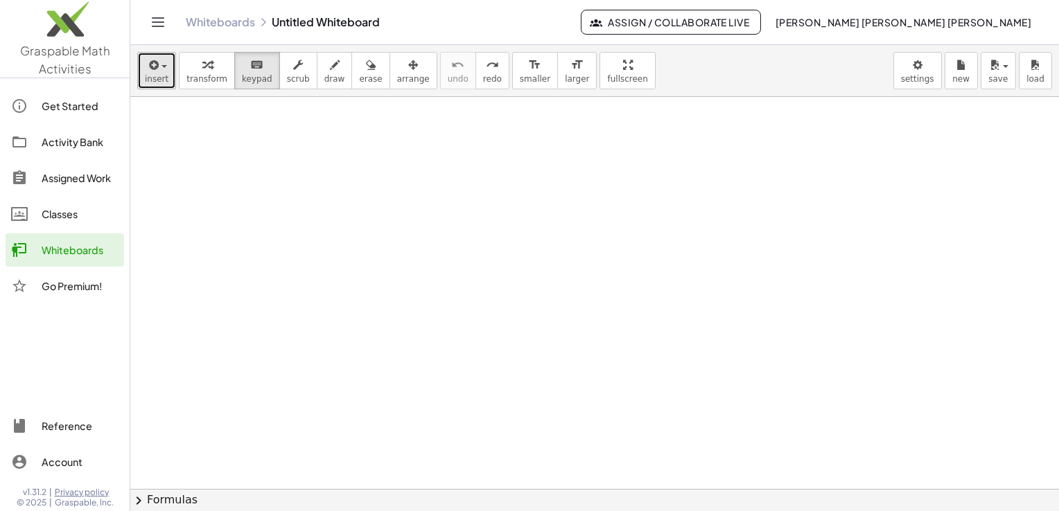
click at [163, 74] on span "insert" at bounding box center [157, 79] width 24 height 10
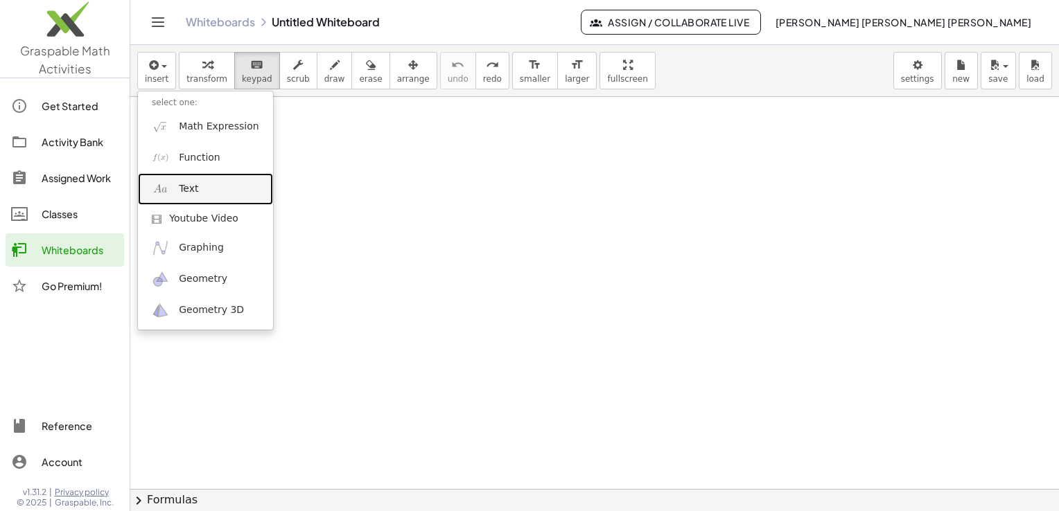
click at [173, 193] on link "Text" at bounding box center [205, 188] width 135 height 31
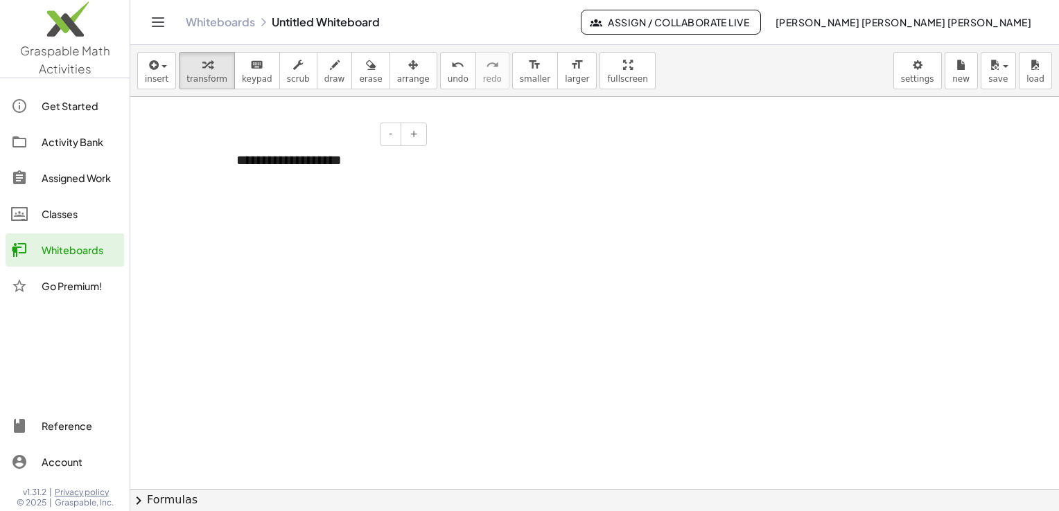
click at [252, 157] on div "**********" at bounding box center [326, 161] width 208 height 48
click at [377, 190] on div at bounding box center [594, 490] width 929 height 786
click at [91, 360] on div at bounding box center [65, 357] width 130 height 93
click at [168, 213] on div at bounding box center [594, 490] width 929 height 786
click at [150, 22] on icon "Toggle navigation" at bounding box center [158, 22] width 17 height 17
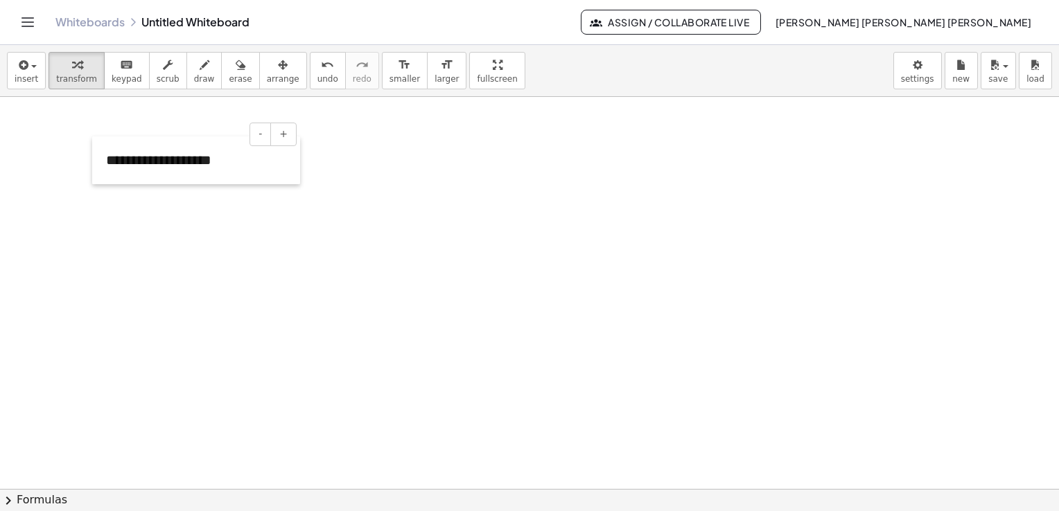
click at [96, 154] on div at bounding box center [99, 161] width 14 height 48
click at [124, 146] on div "**********" at bounding box center [196, 161] width 208 height 48
click at [192, 149] on div "**********" at bounding box center [196, 161] width 208 height 48
click at [194, 202] on div at bounding box center [529, 490] width 1059 height 786
click at [103, 146] on div at bounding box center [99, 161] width 14 height 48
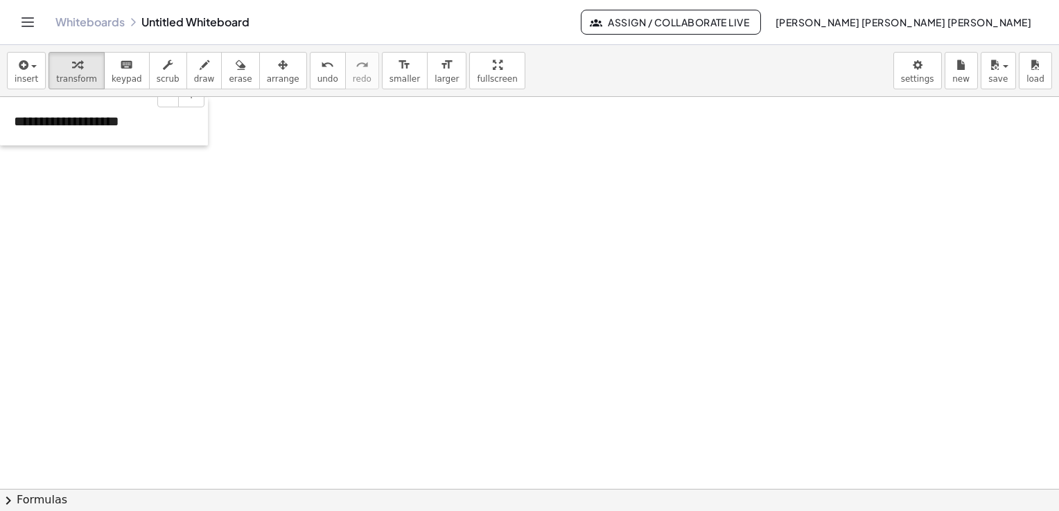
drag, startPoint x: 103, startPoint y: 146, endPoint x: 1, endPoint y: 107, distance: 109.0
click at [1, 107] on div at bounding box center [7, 122] width 14 height 48
click at [64, 159] on div at bounding box center [529, 490] width 1059 height 786
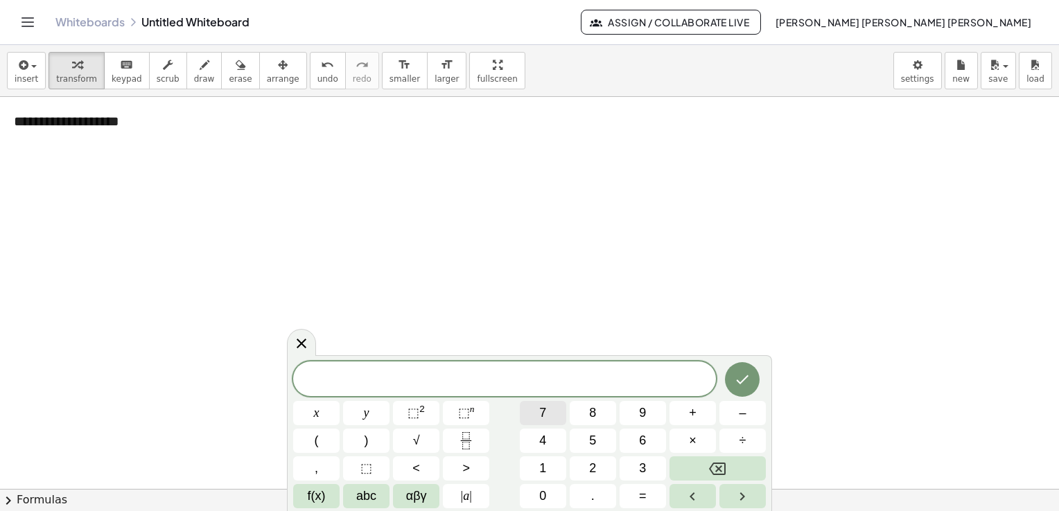
click at [539, 409] on span "7" at bounding box center [542, 413] width 7 height 19
click at [357, 493] on span "abc" at bounding box center [366, 496] width 20 height 19
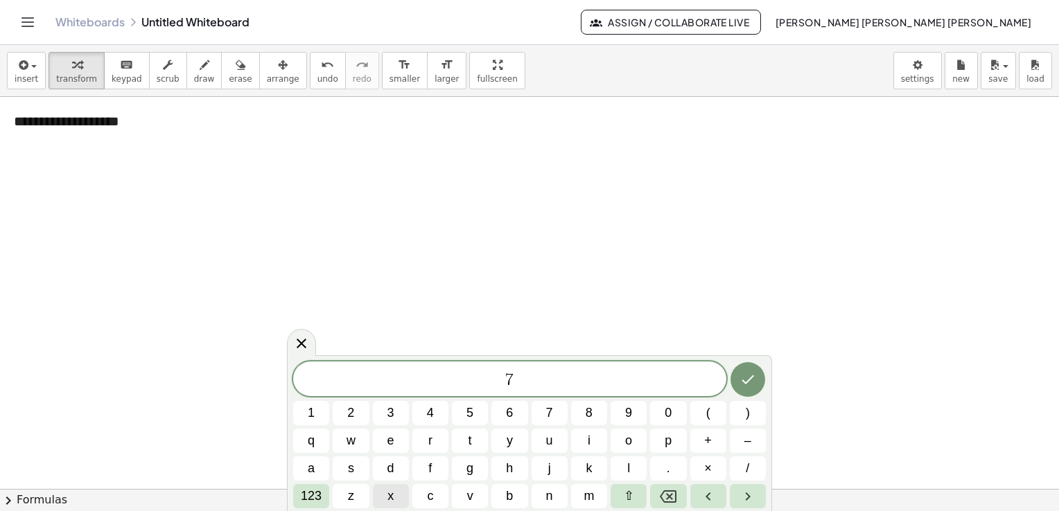
click at [392, 497] on span "x" at bounding box center [390, 496] width 6 height 19
drag, startPoint x: 331, startPoint y: 498, endPoint x: 315, endPoint y: 496, distance: 16.0
click at [315, 496] on div "7 x 1 2 3 4 5 6 7 8 9 0 ( ) q w e r t y u i o p + – a s d f g h j k l . × / 123…" at bounding box center [529, 435] width 473 height 147
click at [315, 496] on span "123" at bounding box center [311, 496] width 21 height 19
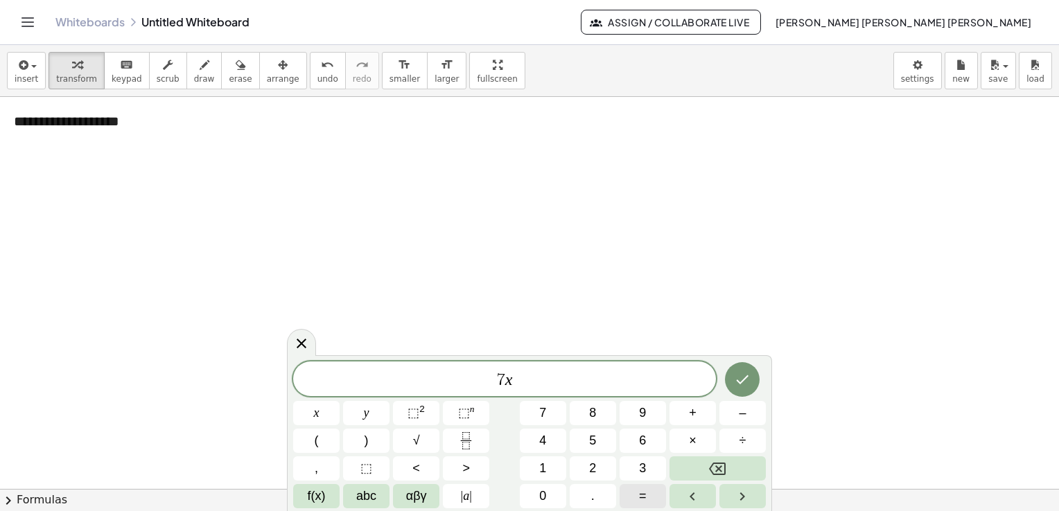
click at [636, 491] on button "=" at bounding box center [643, 496] width 46 height 24
click at [554, 462] on button "1" at bounding box center [543, 469] width 46 height 24
click at [545, 436] on span "4" at bounding box center [542, 441] width 7 height 19
click at [748, 376] on icon "Done" at bounding box center [743, 380] width 12 height 9
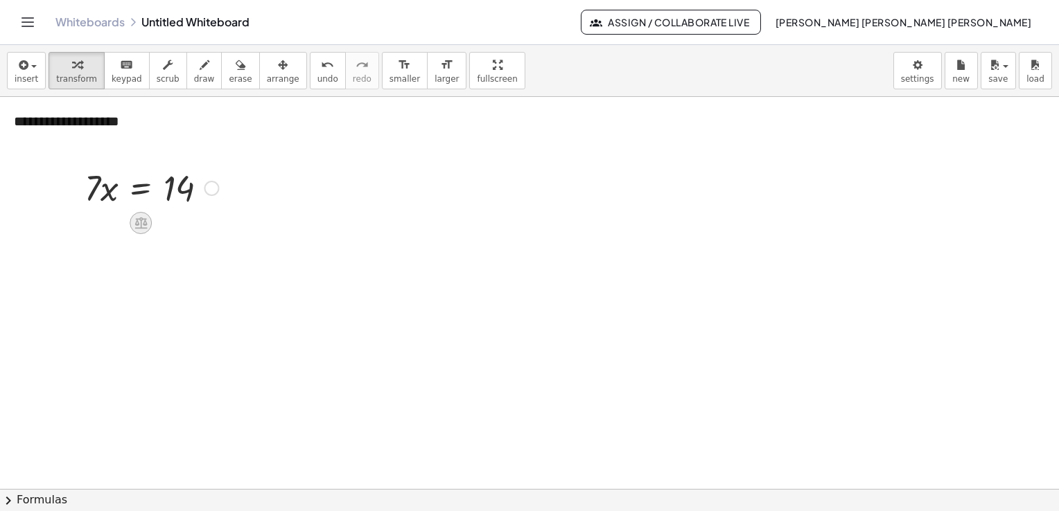
click at [132, 220] on div at bounding box center [141, 223] width 22 height 22
click at [147, 221] on div "×" at bounding box center [141, 223] width 22 height 22
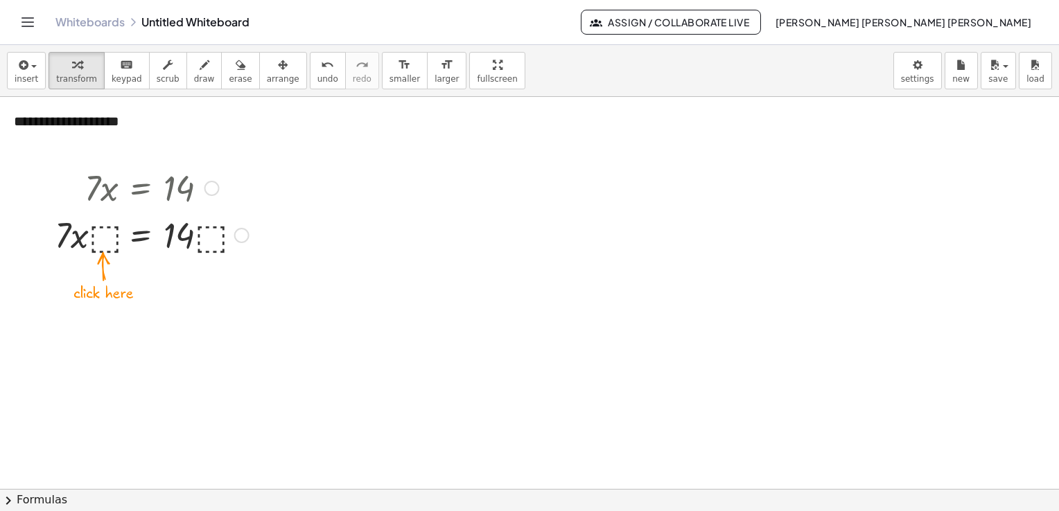
click at [99, 247] on div at bounding box center [152, 234] width 208 height 47
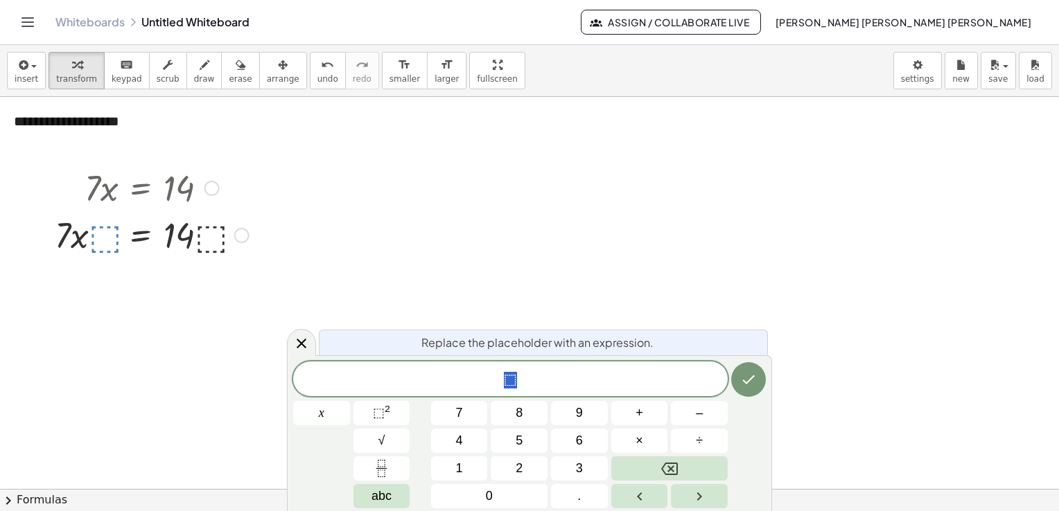
click at [100, 235] on div at bounding box center [152, 234] width 208 height 47
click at [317, 80] on span "undo" at bounding box center [327, 79] width 21 height 10
click at [205, 188] on div at bounding box center [211, 188] width 15 height 15
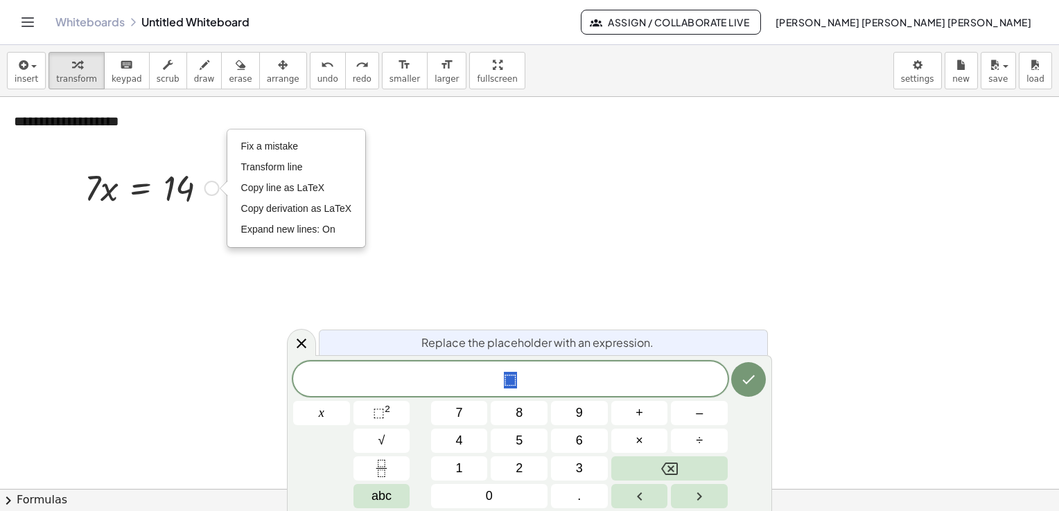
click at [207, 188] on div "Fix a mistake Transform line Copy line as LaTeX Copy derivation as LaTeX Expand…" at bounding box center [211, 188] width 15 height 15
click at [200, 188] on div at bounding box center [152, 187] width 208 height 47
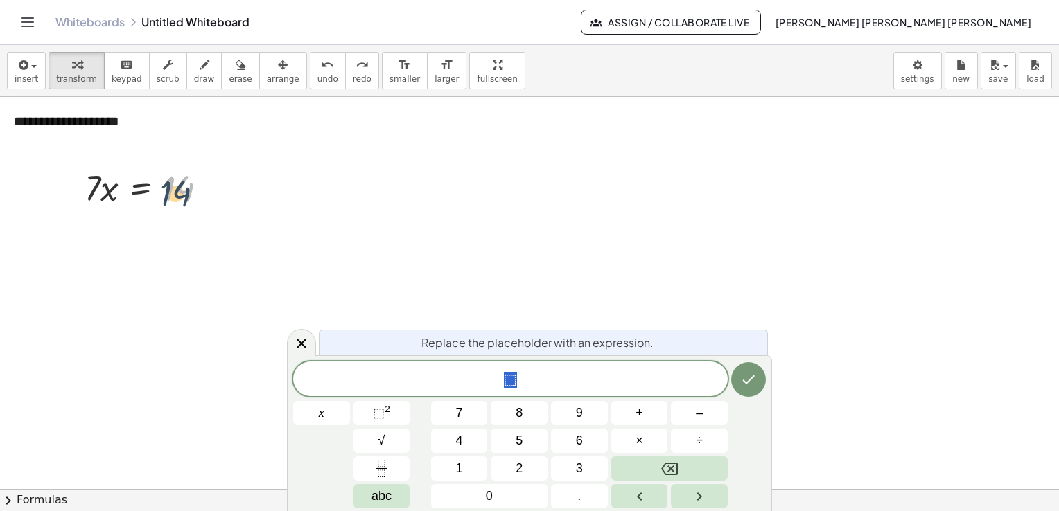
drag, startPoint x: 193, startPoint y: 188, endPoint x: 160, endPoint y: 262, distance: 81.3
click at [160, 262] on div "**********" at bounding box center [529, 490] width 1059 height 786
click at [160, 262] on div at bounding box center [529, 490] width 1059 height 786
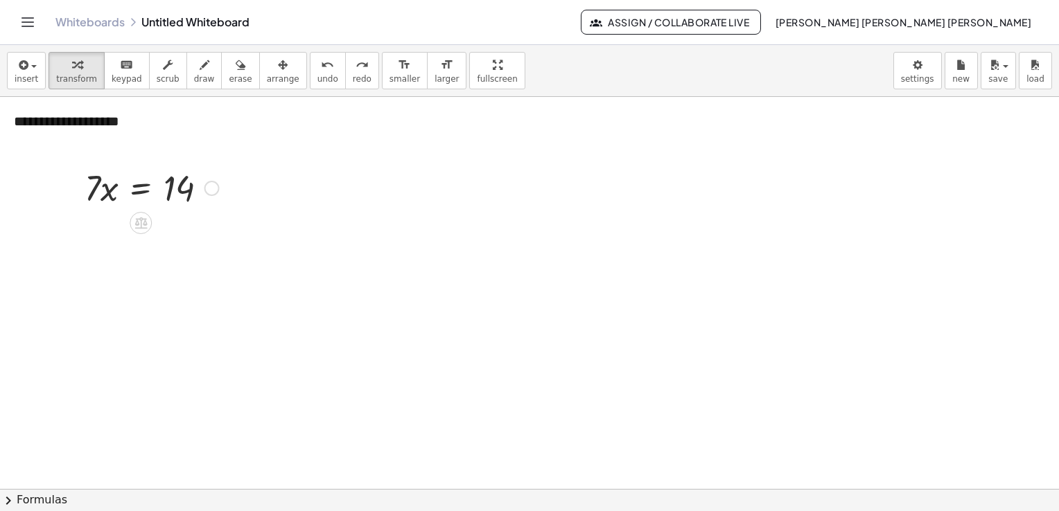
click at [179, 202] on div at bounding box center [152, 187] width 208 height 47
click at [177, 195] on div at bounding box center [152, 187] width 208 height 47
click at [121, 190] on div at bounding box center [152, 187] width 208 height 47
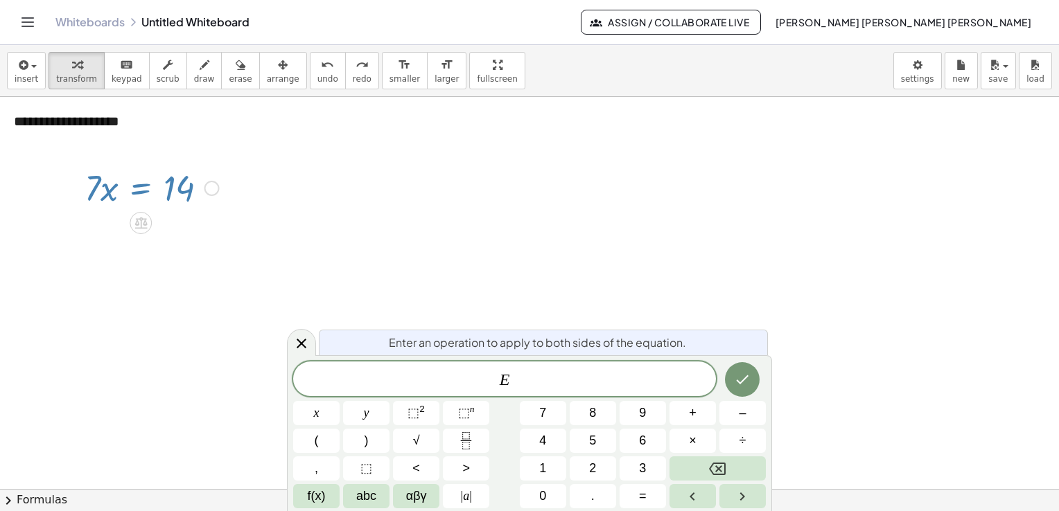
click at [116, 190] on div at bounding box center [152, 187] width 208 height 47
click at [259, 209] on div at bounding box center [529, 490] width 1059 height 786
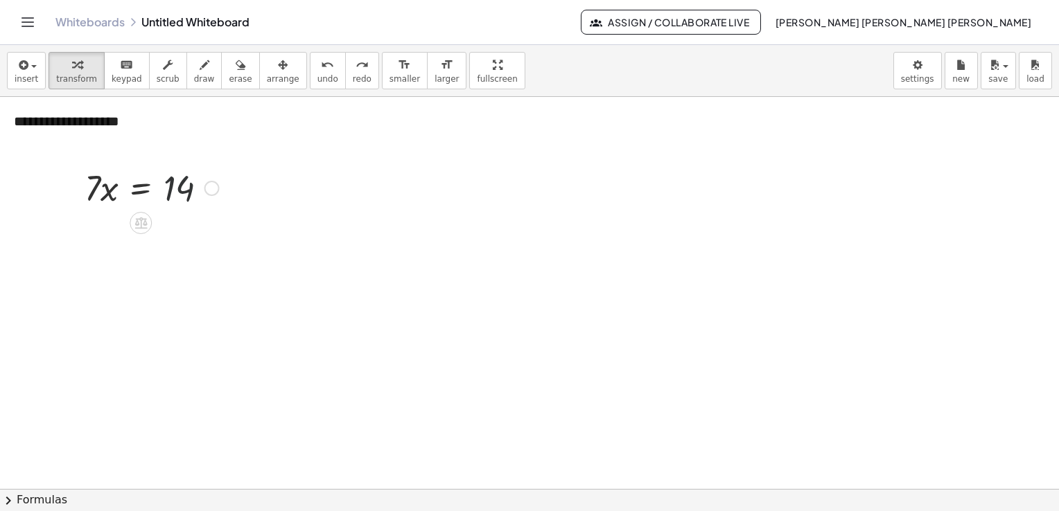
click at [200, 190] on div at bounding box center [152, 187] width 208 height 47
click at [147, 223] on icon at bounding box center [141, 223] width 15 height 15
click at [145, 256] on div "· 7 · x = 14 Fix a mistake Transform line Copy line as LaTeX Copy derivation as…" at bounding box center [146, 210] width 225 height 101
click at [111, 193] on div at bounding box center [152, 187] width 208 height 47
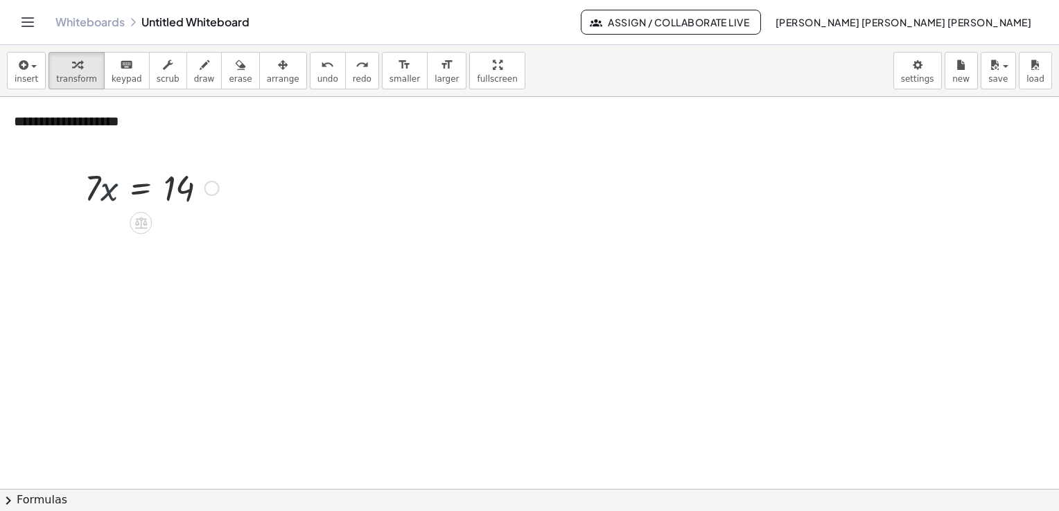
click at [111, 193] on div at bounding box center [152, 187] width 208 height 47
click at [211, 195] on div "Fix a mistake Transform line Copy line as LaTeX Copy derivation as LaTeX Expand…" at bounding box center [211, 188] width 15 height 15
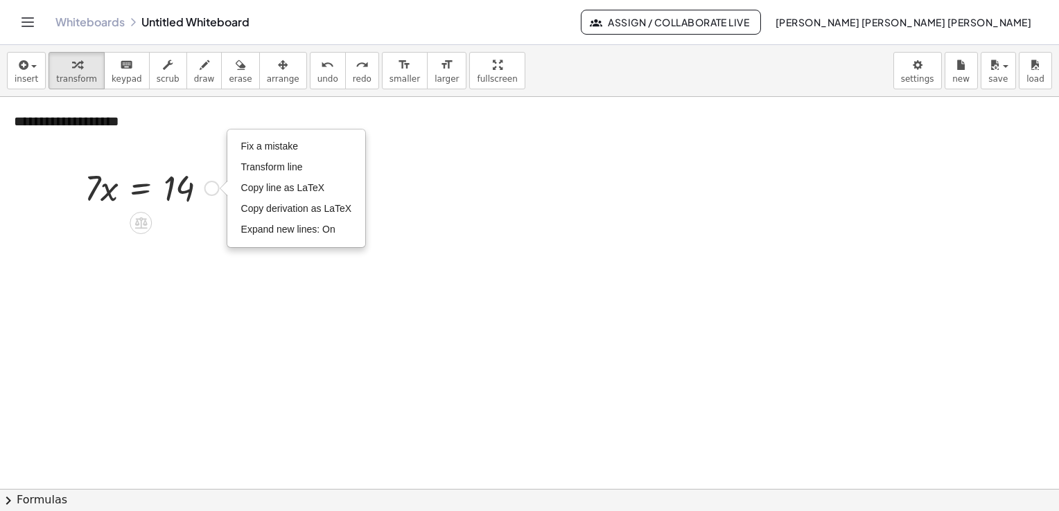
click at [211, 195] on div "Fix a mistake Transform line Copy line as LaTeX Copy derivation as LaTeX Expand…" at bounding box center [211, 188] width 15 height 15
click at [270, 193] on span "Copy line as LaTeX" at bounding box center [283, 187] width 84 height 11
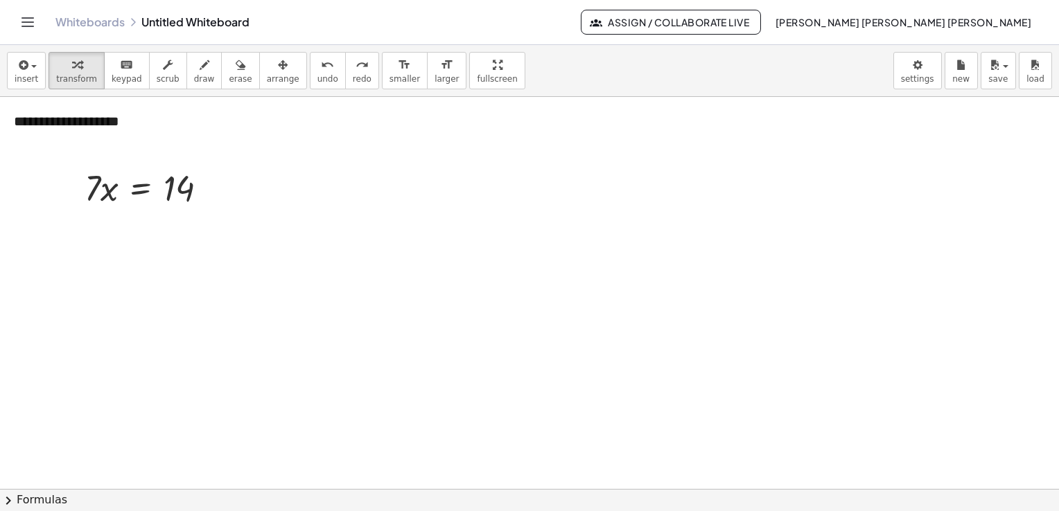
click at [266, 254] on div at bounding box center [529, 490] width 1059 height 786
click at [202, 186] on div at bounding box center [152, 187] width 208 height 47
click at [215, 185] on div "Copied done" at bounding box center [211, 188] width 15 height 15
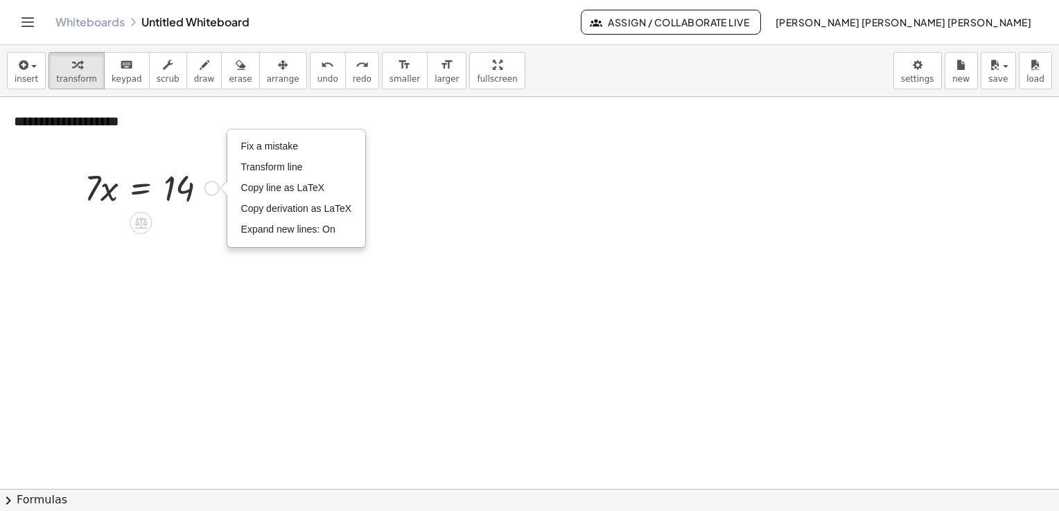
click at [363, 135] on div "Fix a mistake Transform line Copy line as LaTeX Copy derivation as LaTeX Expand…" at bounding box center [296, 188] width 137 height 116
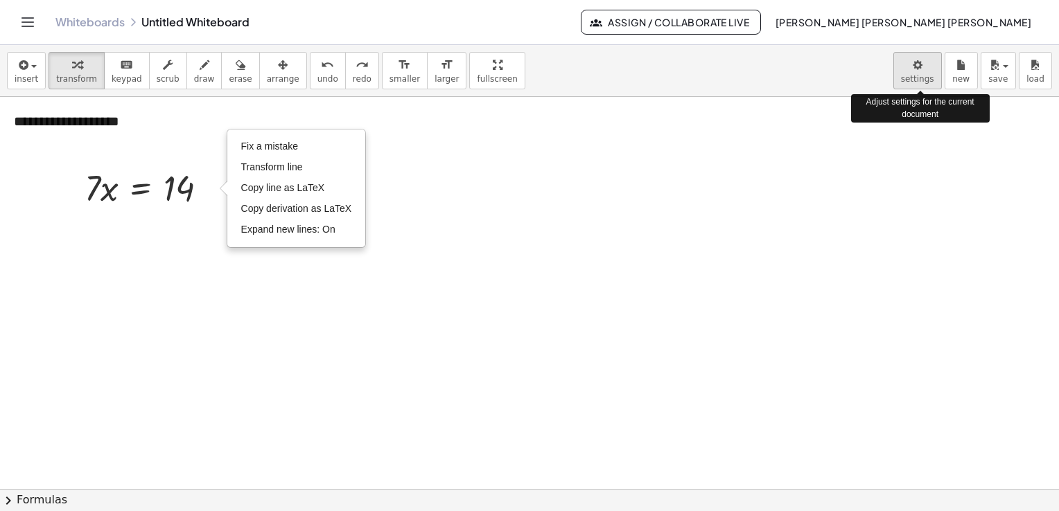
click at [911, 73] on body "**********" at bounding box center [529, 255] width 1059 height 511
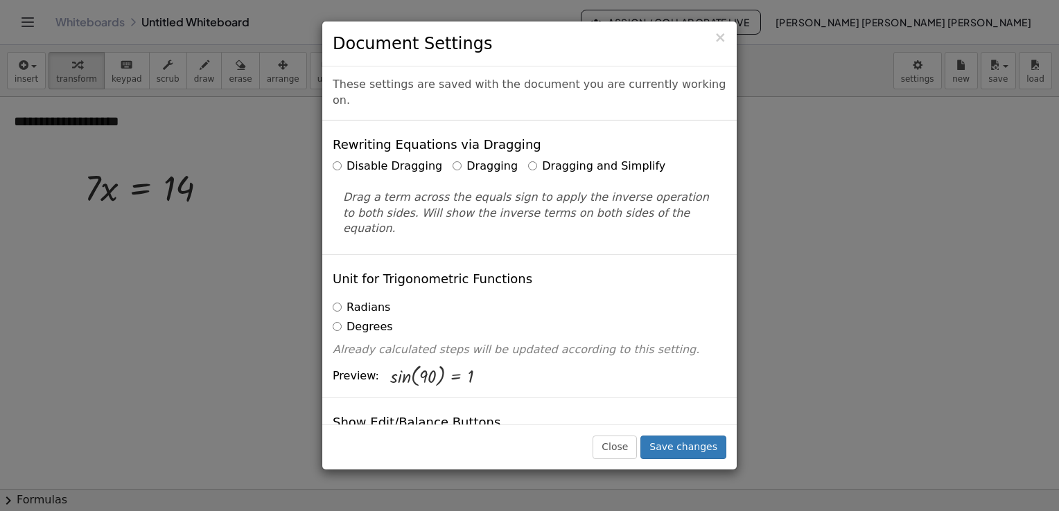
click at [373, 159] on label "Disable Dragging" at bounding box center [388, 167] width 110 height 16
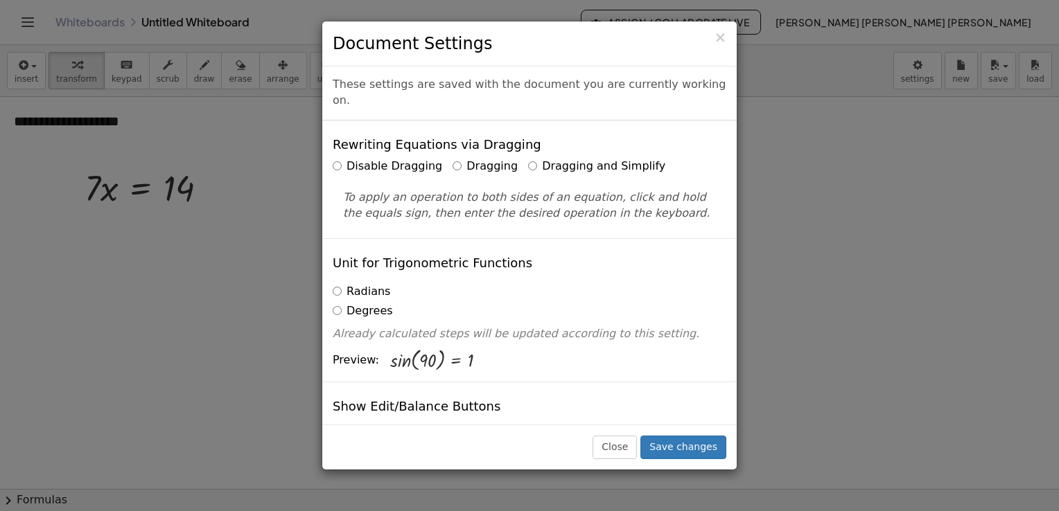
click at [459, 159] on label "Dragging" at bounding box center [485, 167] width 65 height 16
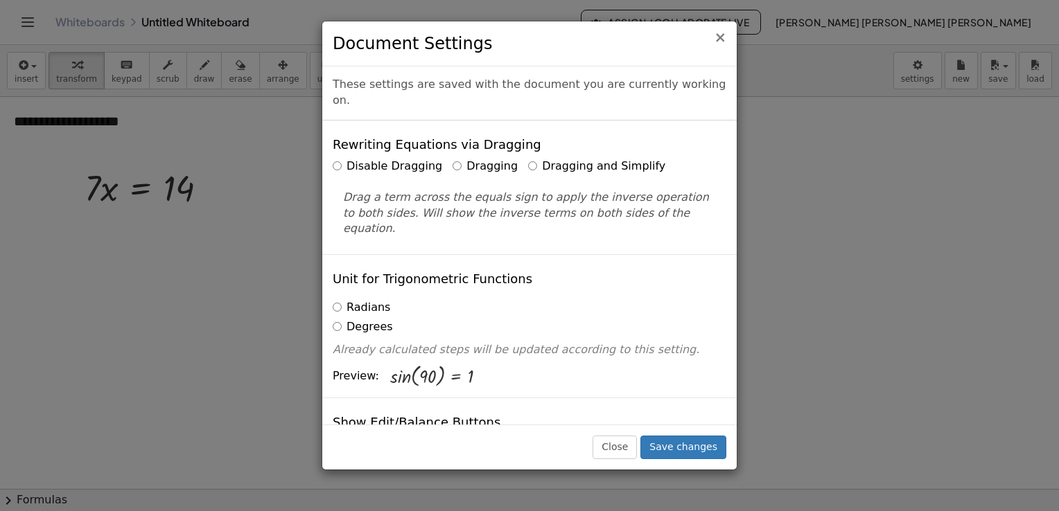
click at [721, 40] on span "×" at bounding box center [720, 37] width 12 height 17
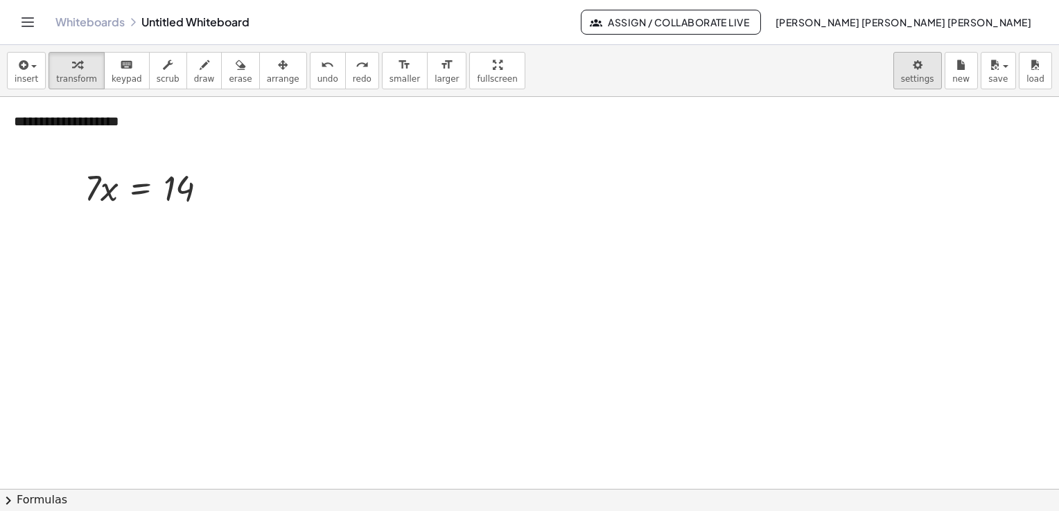
click at [919, 76] on body "**********" at bounding box center [529, 255] width 1059 height 511
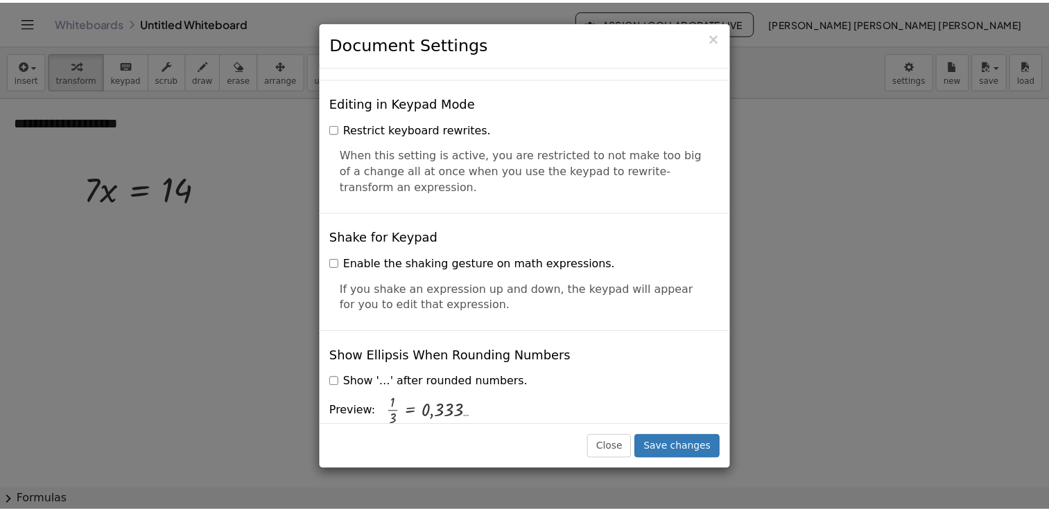
scroll to position [3336, 0]
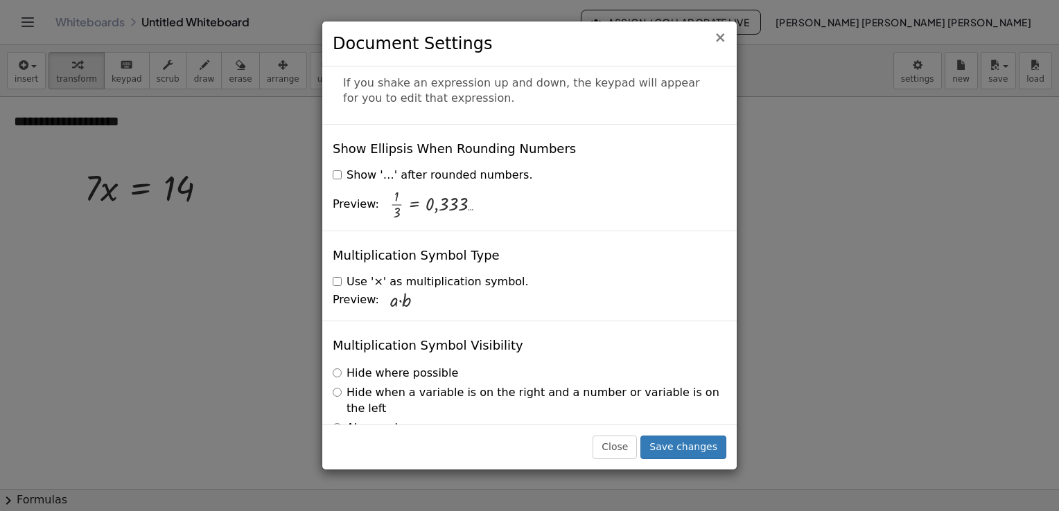
click at [721, 43] on span "×" at bounding box center [720, 37] width 12 height 17
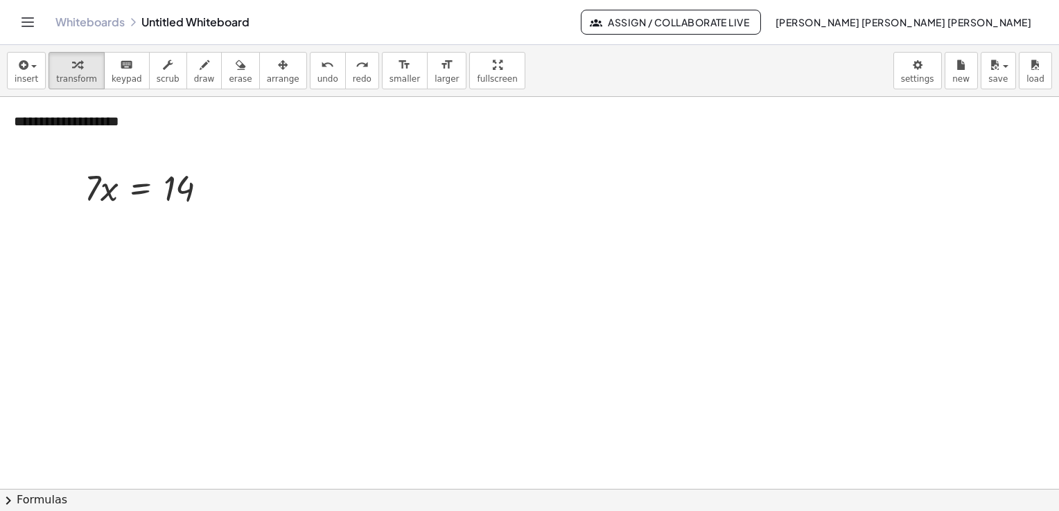
click at [33, 24] on icon "Toggle navigation" at bounding box center [27, 22] width 17 height 17
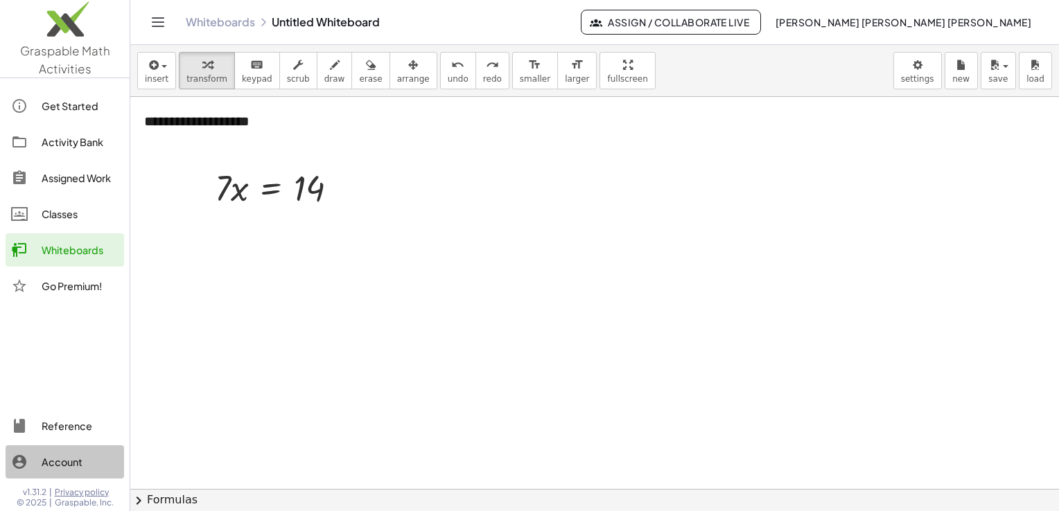
click at [50, 457] on div "Account" at bounding box center [80, 462] width 77 height 17
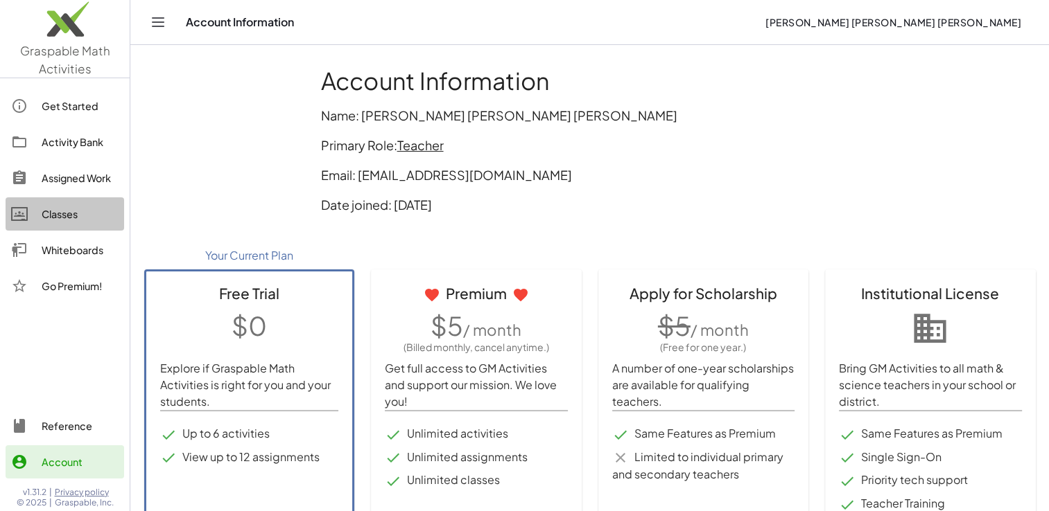
click at [90, 212] on div "Classes" at bounding box center [80, 214] width 77 height 17
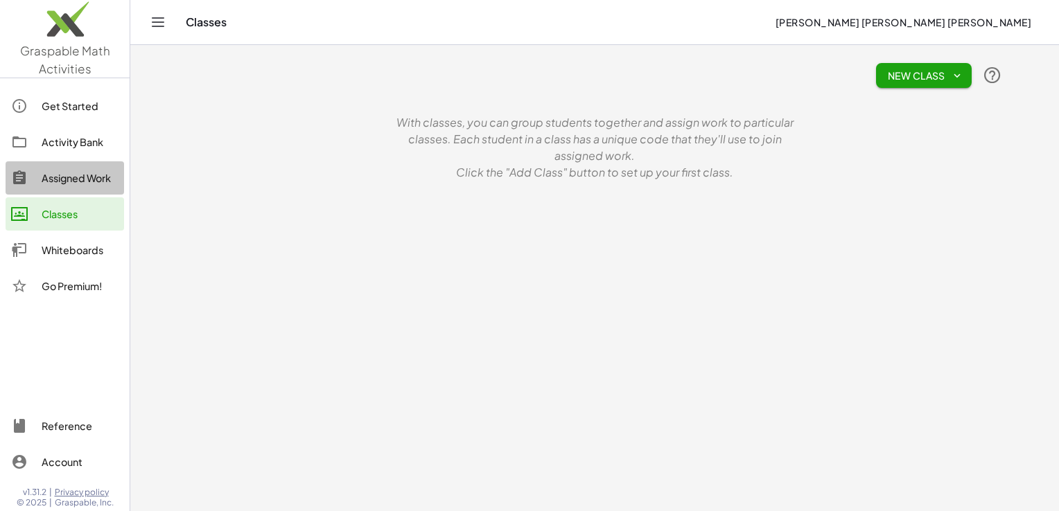
click at [64, 167] on link "Assigned Work" at bounding box center [65, 177] width 119 height 33
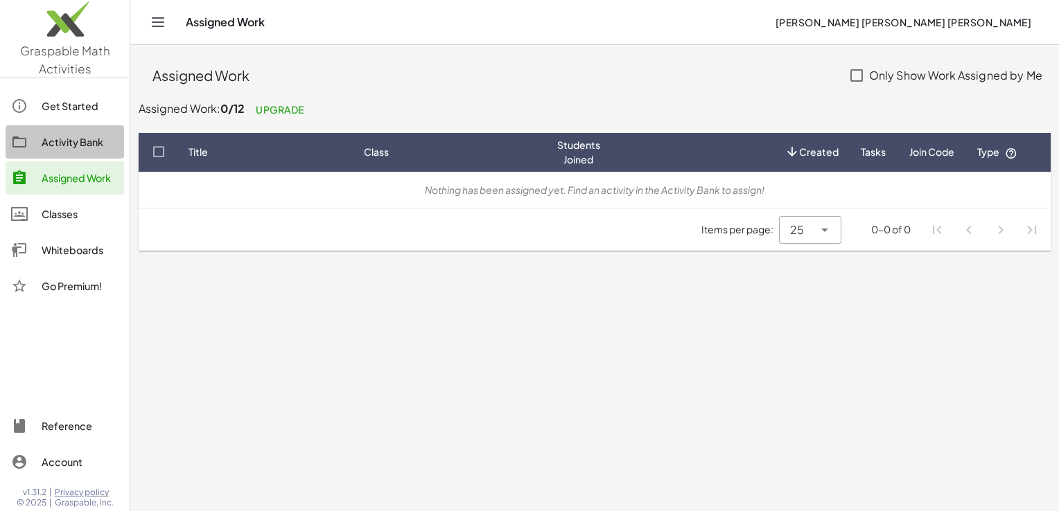
click at [66, 142] on div "Activity Bank" at bounding box center [80, 142] width 77 height 17
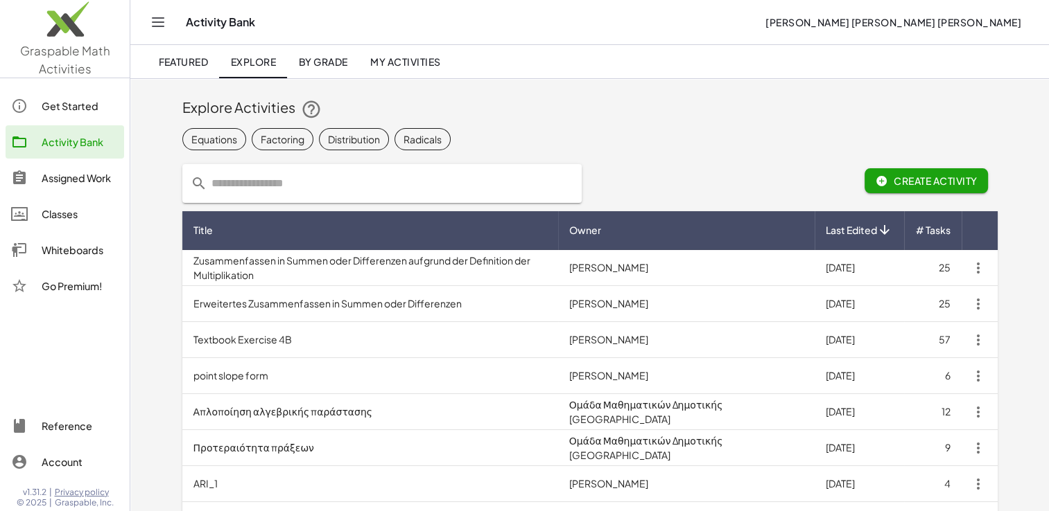
click at [62, 79] on div "Graspable Math Activities Get Started Activity Bank Assigned Work Classes White…" at bounding box center [65, 255] width 130 height 511
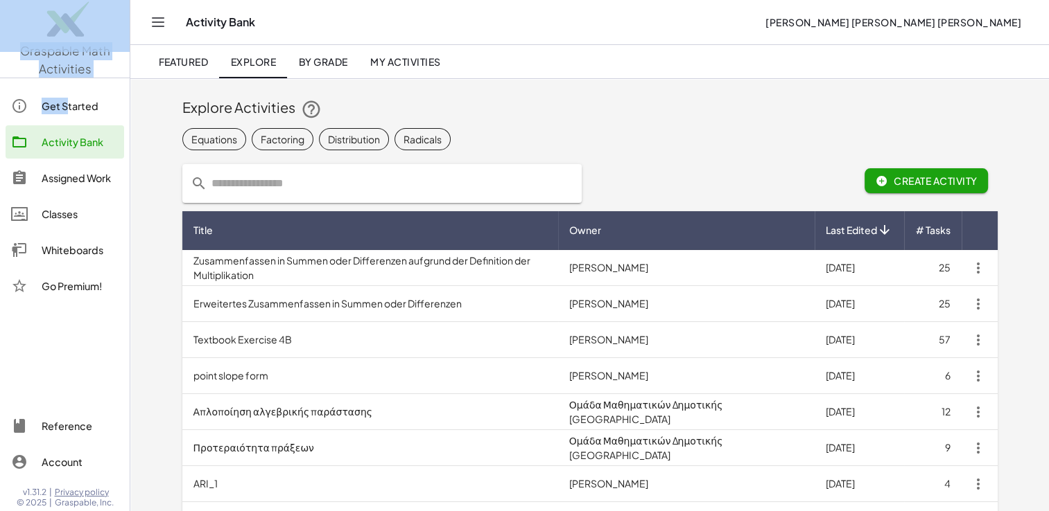
drag, startPoint x: 62, startPoint y: 79, endPoint x: 67, endPoint y: 104, distance: 25.4
click at [67, 104] on div "Graspable Math Activities Get Started Activity Bank Assigned Work Classes White…" at bounding box center [65, 255] width 130 height 511
click at [67, 104] on div "Get Started" at bounding box center [80, 106] width 77 height 17
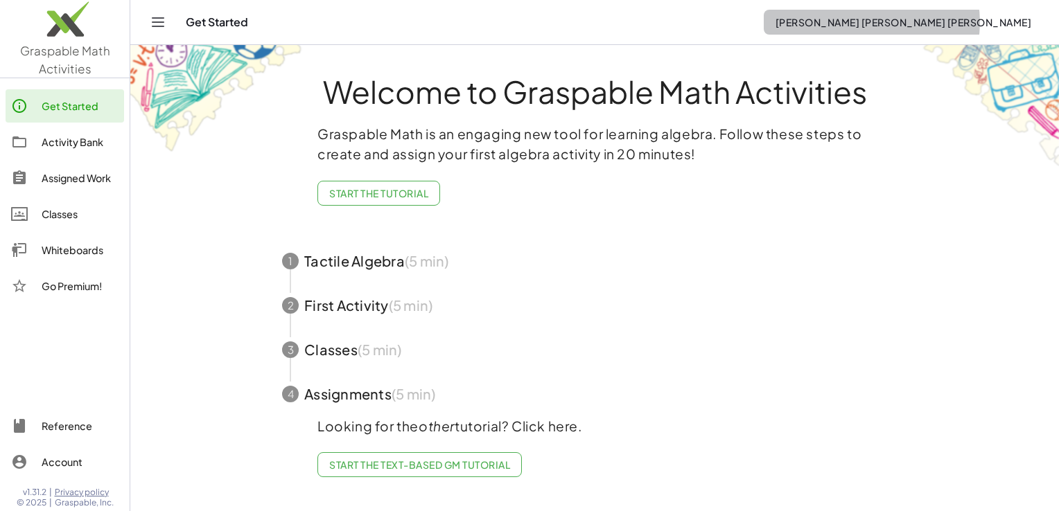
click at [887, 26] on span "[PERSON_NAME] [PERSON_NAME] [PERSON_NAME]" at bounding box center [903, 22] width 256 height 12
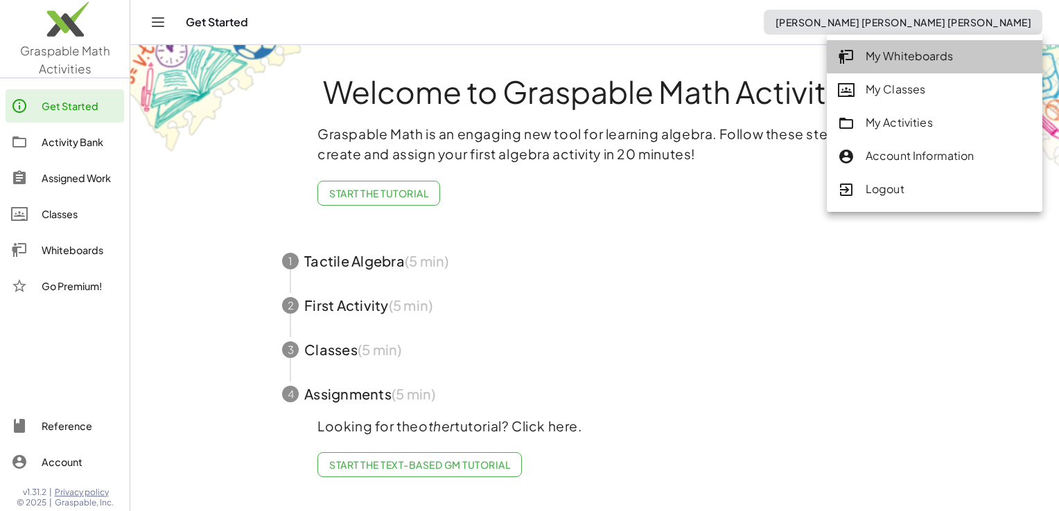
click at [882, 56] on div "My Whiteboards" at bounding box center [934, 57] width 193 height 18
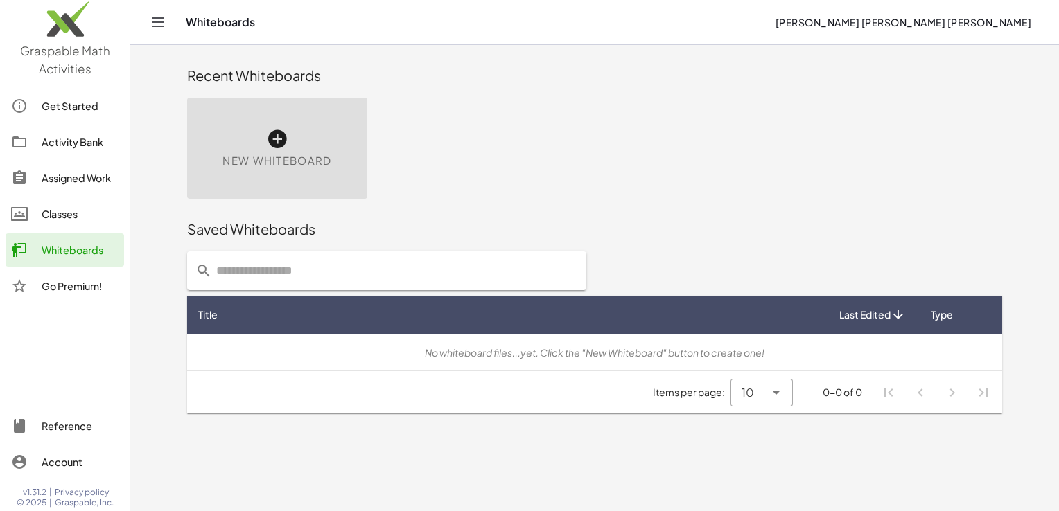
click at [302, 110] on div "New Whiteboard" at bounding box center [277, 148] width 180 height 101
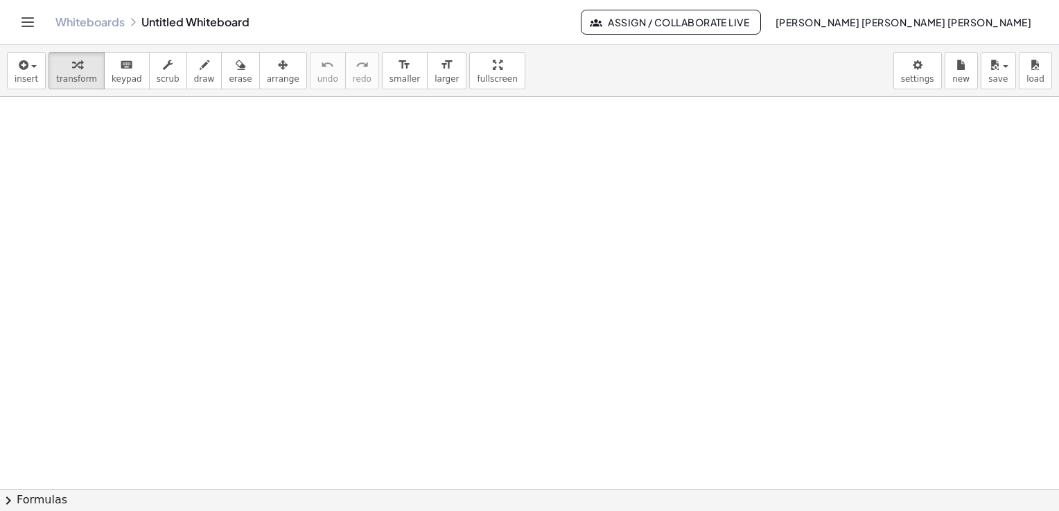
click at [302, 110] on div at bounding box center [529, 490] width 1059 height 786
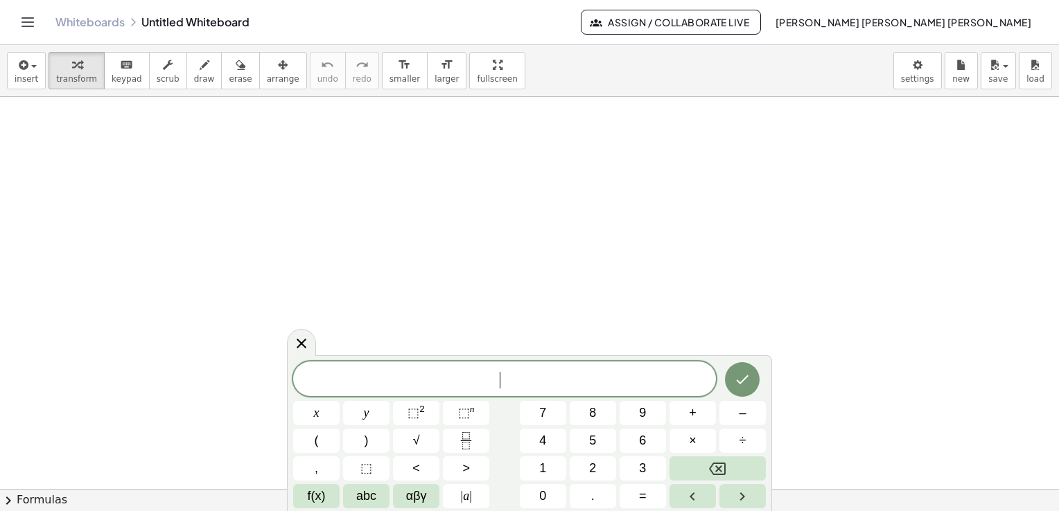
click at [302, 110] on div at bounding box center [529, 490] width 1059 height 786
click at [465, 439] on icon "Fraction" at bounding box center [465, 435] width 7 height 7
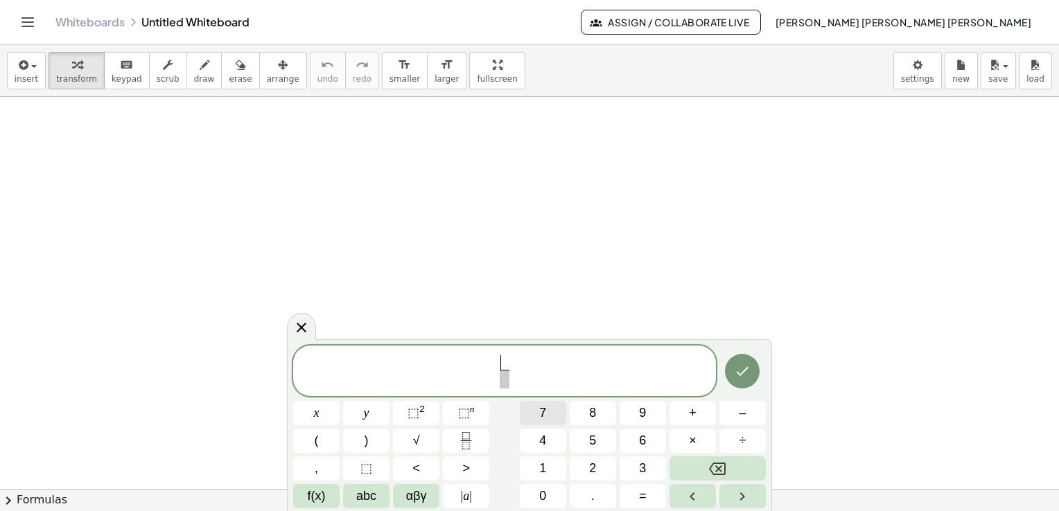
click at [543, 412] on span "7" at bounding box center [542, 413] width 7 height 19
click at [501, 378] on span "​" at bounding box center [504, 379] width 10 height 19
click at [540, 432] on span "4" at bounding box center [542, 441] width 7 height 19
click at [527, 365] on span "7 4 ​ ​" at bounding box center [504, 372] width 423 height 37
click at [702, 412] on button "+" at bounding box center [692, 413] width 46 height 24
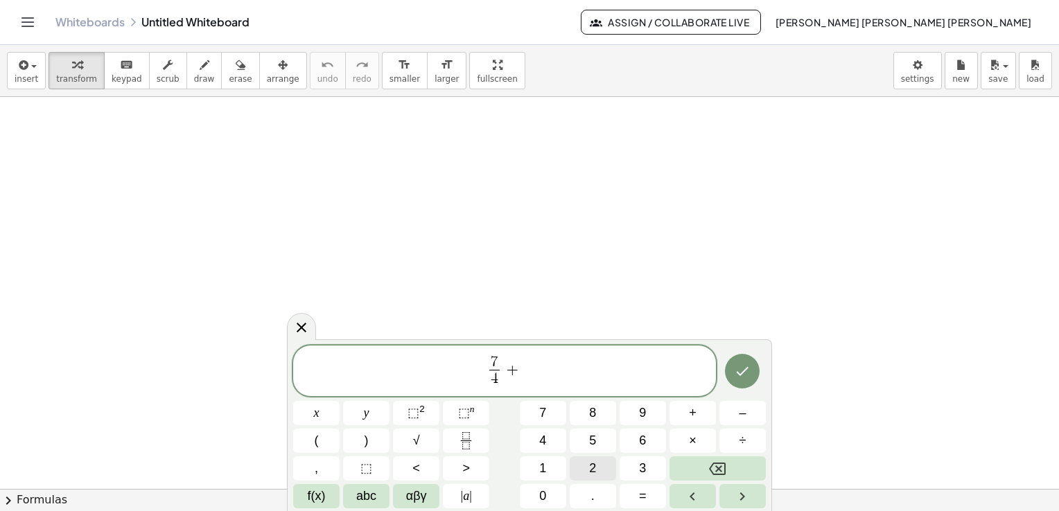
click at [588, 466] on button "2" at bounding box center [593, 469] width 46 height 24
click at [735, 380] on button "Done" at bounding box center [742, 371] width 35 height 35
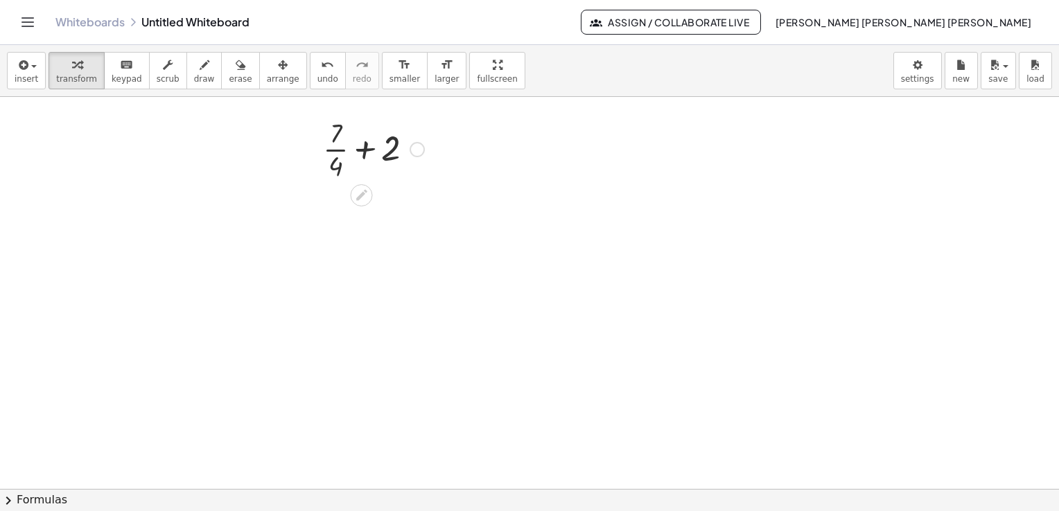
click at [394, 157] on div at bounding box center [373, 148] width 115 height 69
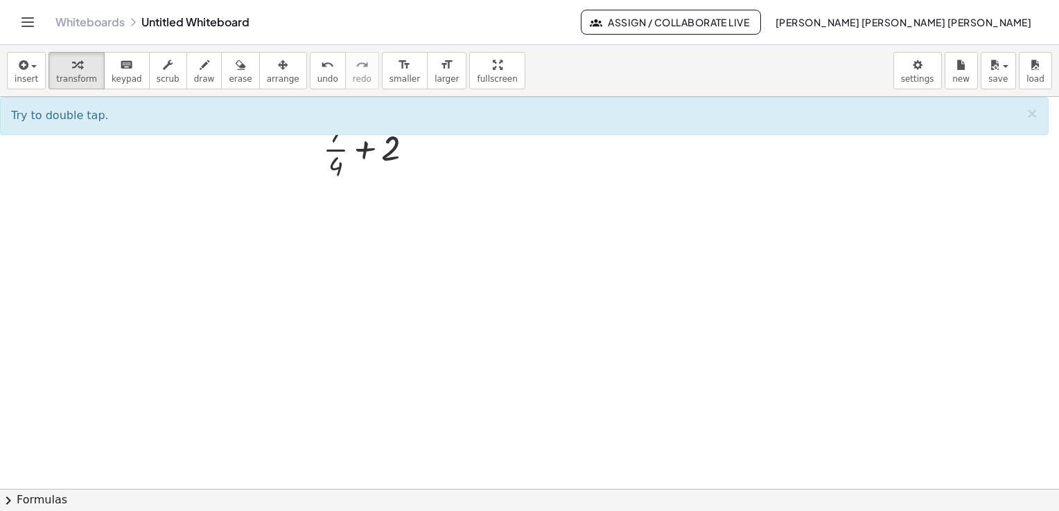
click at [413, 227] on div at bounding box center [529, 490] width 1059 height 786
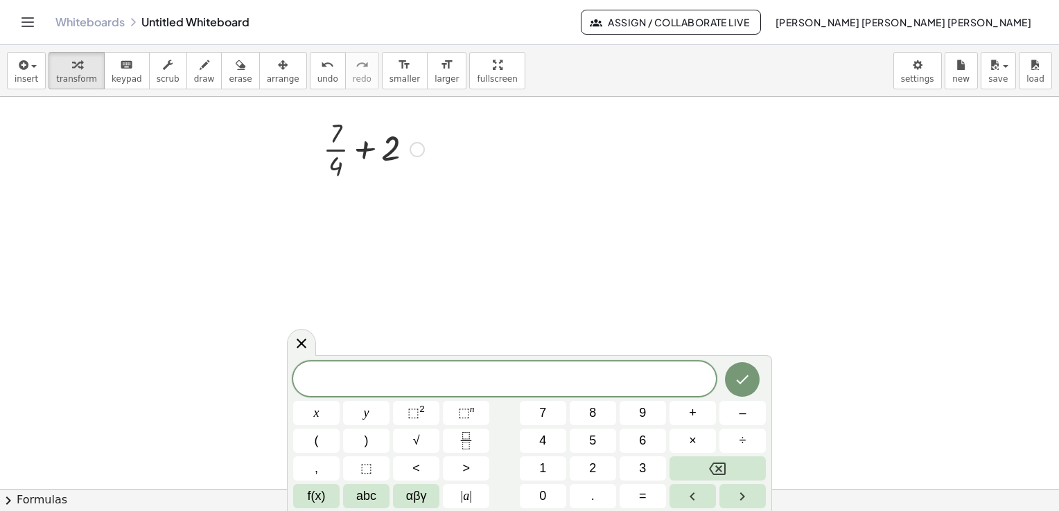
click at [331, 141] on div at bounding box center [373, 148] width 115 height 69
click at [324, 137] on div at bounding box center [373, 148] width 115 height 69
drag, startPoint x: 324, startPoint y: 137, endPoint x: 227, endPoint y: 134, distance: 96.4
drag, startPoint x: 227, startPoint y: 134, endPoint x: 526, endPoint y: 126, distance: 298.8
click at [526, 126] on div at bounding box center [529, 490] width 1059 height 786
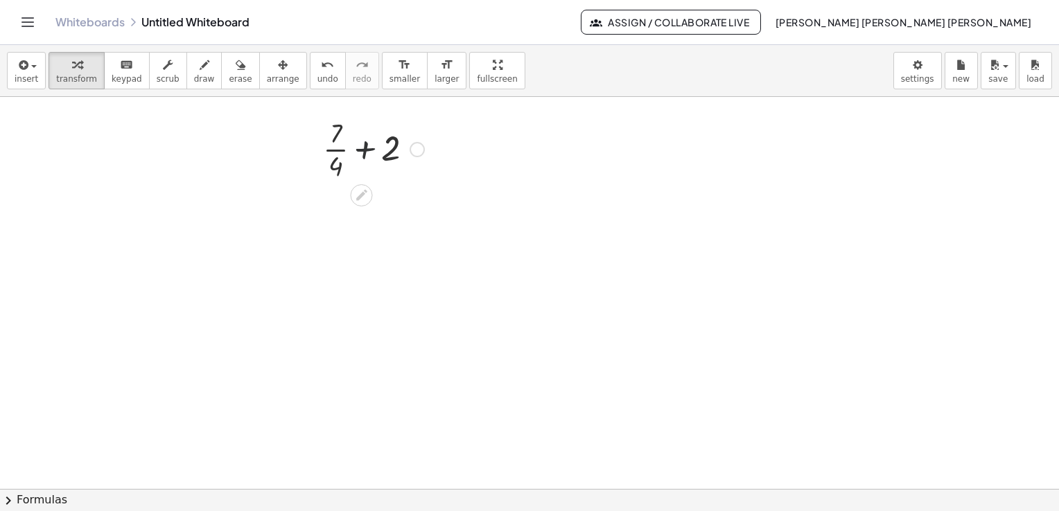
click at [370, 119] on div at bounding box center [373, 148] width 115 height 69
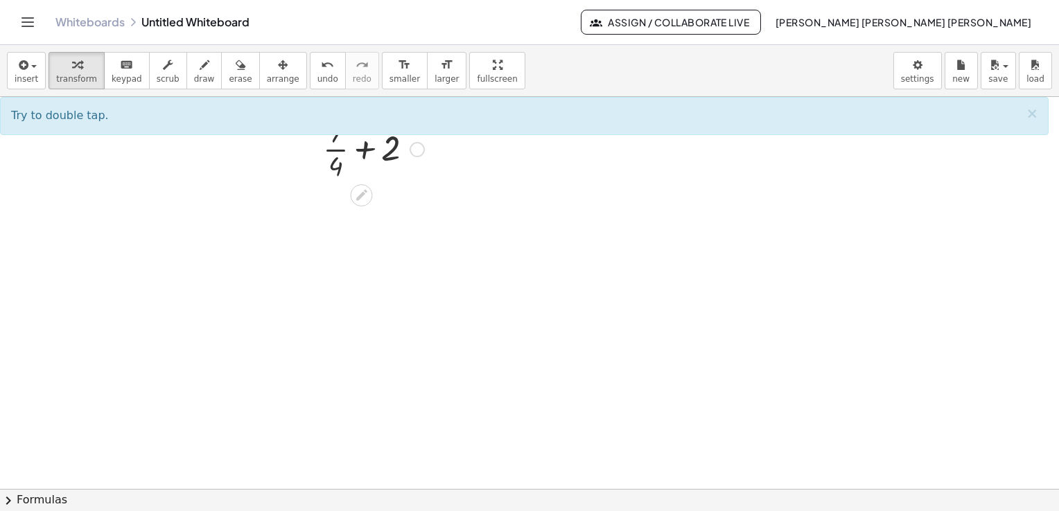
click at [422, 184] on div "+ · 7 · 4 + 2" at bounding box center [368, 148] width 132 height 76
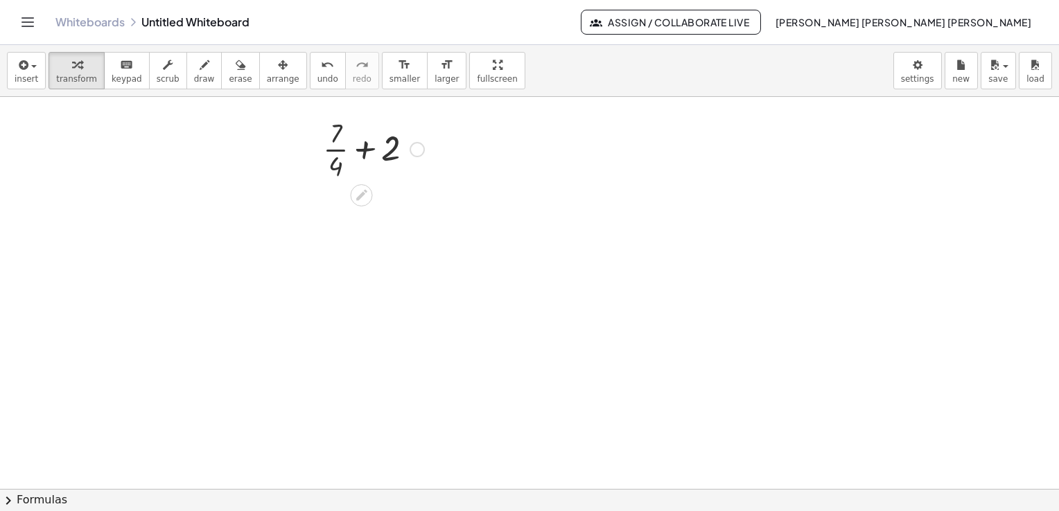
drag, startPoint x: 419, startPoint y: 152, endPoint x: 377, endPoint y: 163, distance: 43.5
drag, startPoint x: 377, startPoint y: 163, endPoint x: 412, endPoint y: 154, distance: 36.5
click at [412, 154] on div at bounding box center [417, 149] width 15 height 15
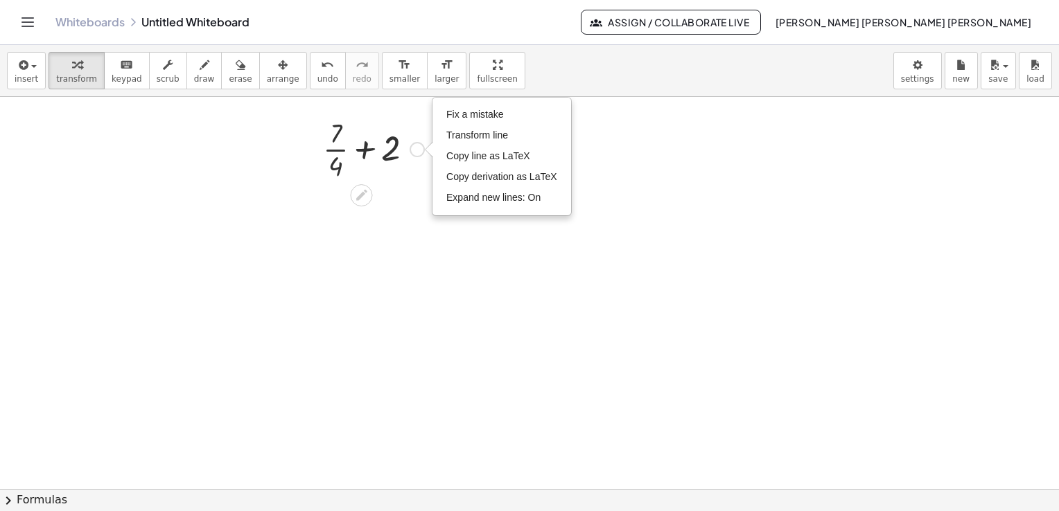
click at [412, 154] on div "Fix a mistake Transform line Copy line as LaTeX Copy derivation as LaTeX Expand…" at bounding box center [417, 149] width 15 height 15
click at [360, 195] on icon at bounding box center [361, 195] width 11 height 11
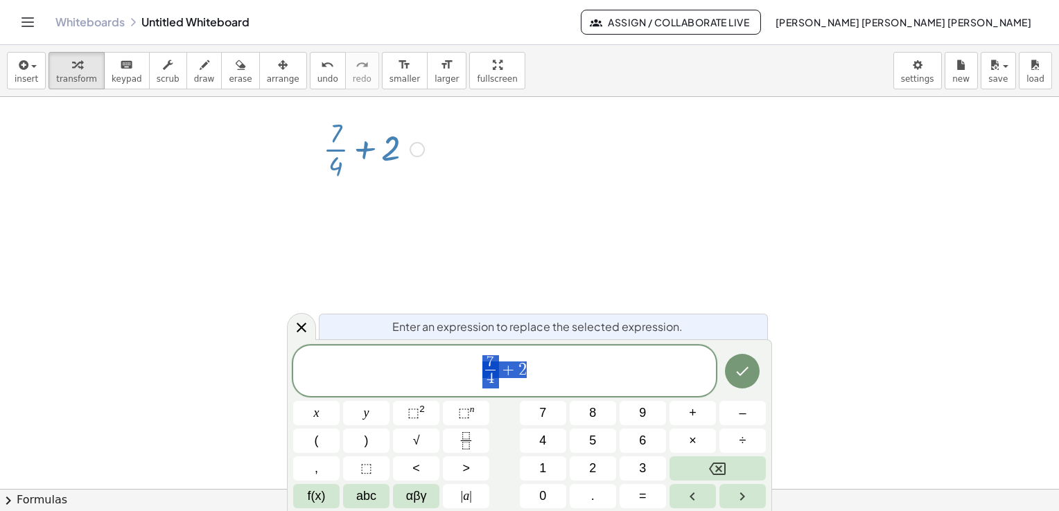
drag, startPoint x: 394, startPoint y: 243, endPoint x: 281, endPoint y: 168, distance: 135.5
click at [281, 168] on div at bounding box center [529, 490] width 1059 height 786
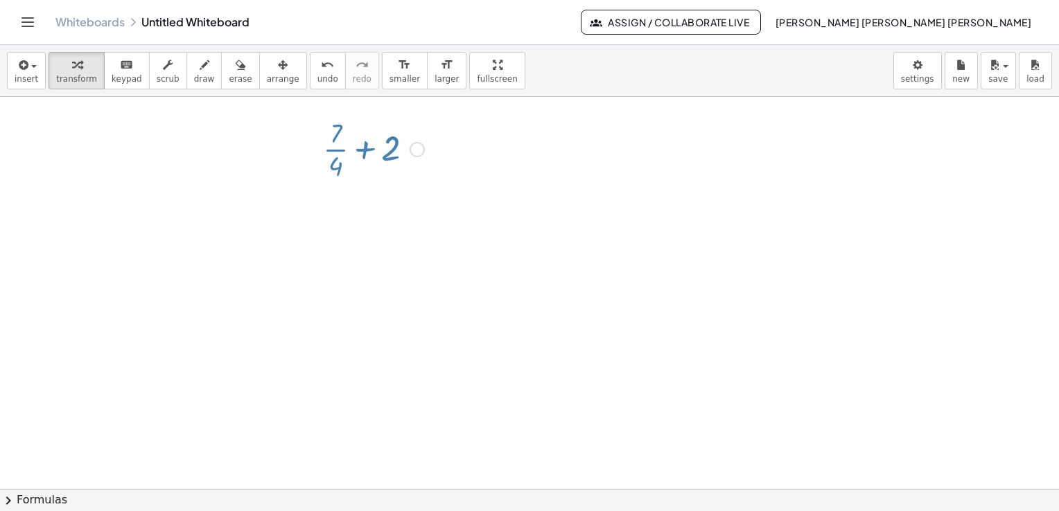
click at [281, 168] on div at bounding box center [529, 490] width 1059 height 786
click at [358, 146] on div at bounding box center [373, 148] width 115 height 69
click at [358, 146] on div at bounding box center [374, 148] width 142 height 69
click at [392, 270] on div at bounding box center [374, 286] width 142 height 69
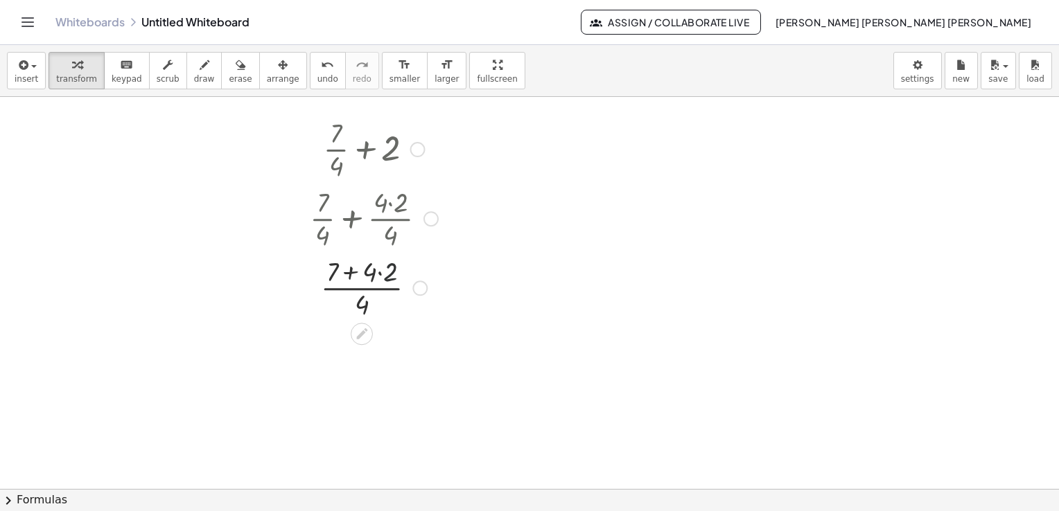
click at [392, 270] on div at bounding box center [374, 286] width 142 height 69
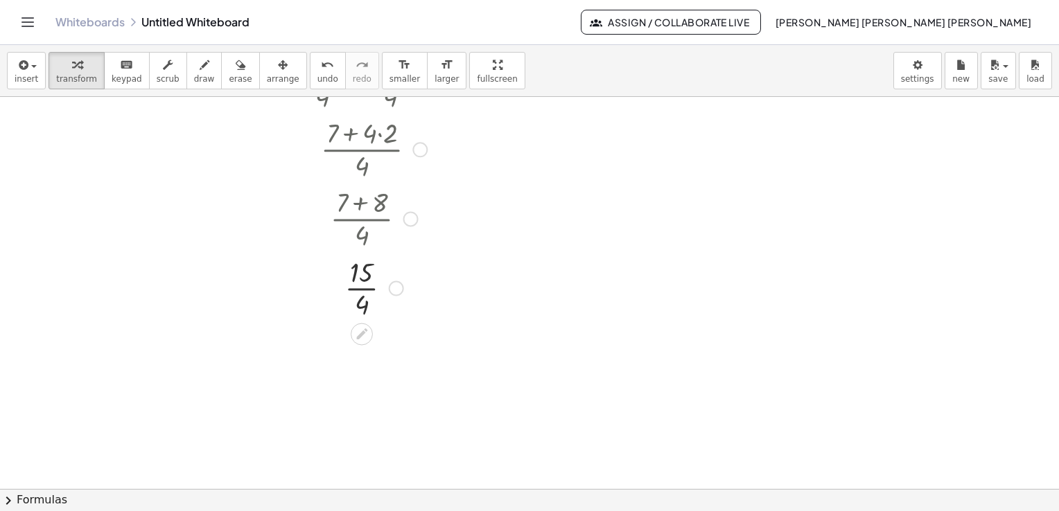
scroll to position [147, 0]
click at [360, 286] on div at bounding box center [374, 278] width 142 height 69
click at [360, 310] on div at bounding box center [374, 278] width 114 height 69
click at [360, 367] on icon at bounding box center [361, 371] width 15 height 15
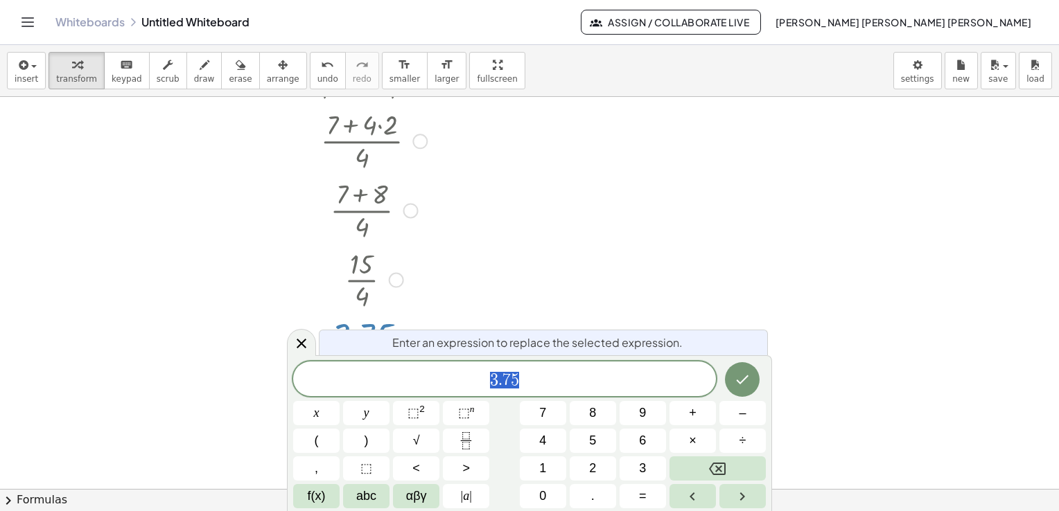
click at [360, 367] on div "**** 3 . 7 5" at bounding box center [504, 379] width 423 height 35
drag, startPoint x: 512, startPoint y: 232, endPoint x: 358, endPoint y: 308, distance: 172.0
click at [358, 308] on div "+ · 7 · 4 + 2 + · 7 · 4 + · 4 · 2 · 4 · ( + 7 + · 4 · 2 ) · 4 · ( + 7 + 8 ) · 4…" at bounding box center [529, 343] width 1059 height 786
click at [358, 308] on div at bounding box center [374, 278] width 114 height 69
click at [760, 384] on div at bounding box center [742, 380] width 46 height 36
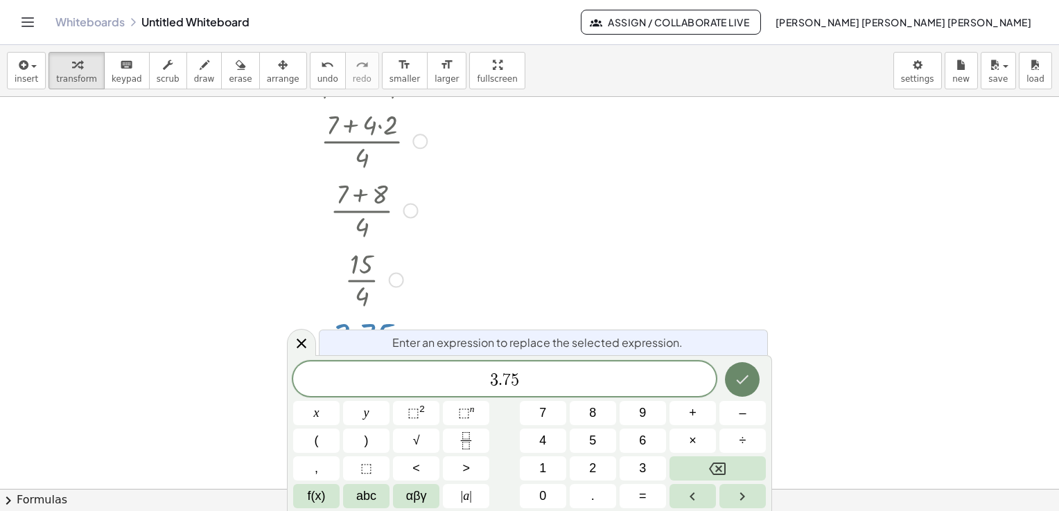
click at [743, 382] on icon "Done" at bounding box center [742, 379] width 17 height 17
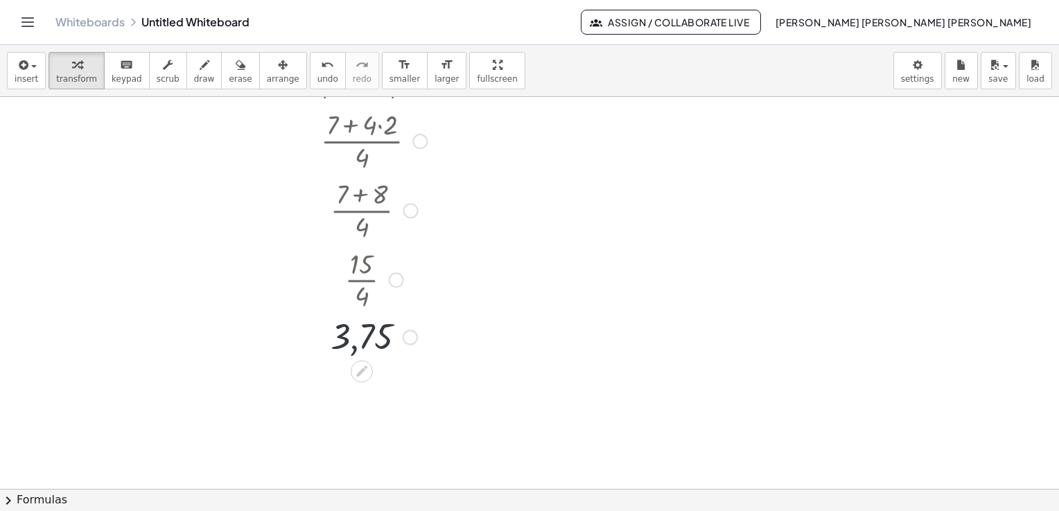
click at [399, 340] on div at bounding box center [374, 336] width 142 height 46
click at [417, 336] on div at bounding box center [410, 337] width 15 height 15
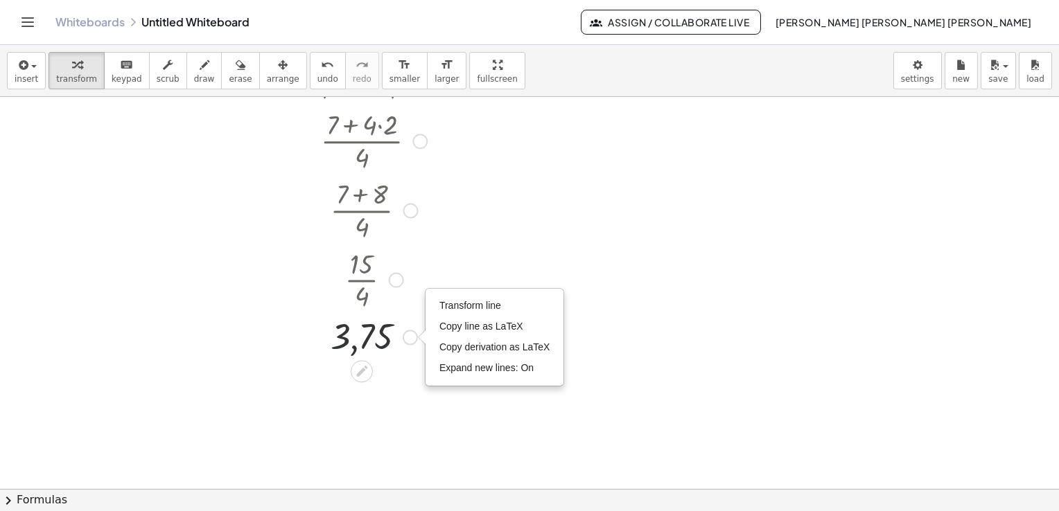
drag, startPoint x: 417, startPoint y: 336, endPoint x: 408, endPoint y: 335, distance: 9.7
click at [362, 338] on div "3,75 Transform line Copy line as LaTeX Copy derivation as LaTeX Expand new line…" at bounding box center [362, 338] width 0 height 0
click at [408, 335] on div "Transform line Copy line as LaTeX Copy derivation as LaTeX Expand new lines: On" at bounding box center [410, 337] width 15 height 15
click at [385, 335] on div at bounding box center [374, 336] width 142 height 46
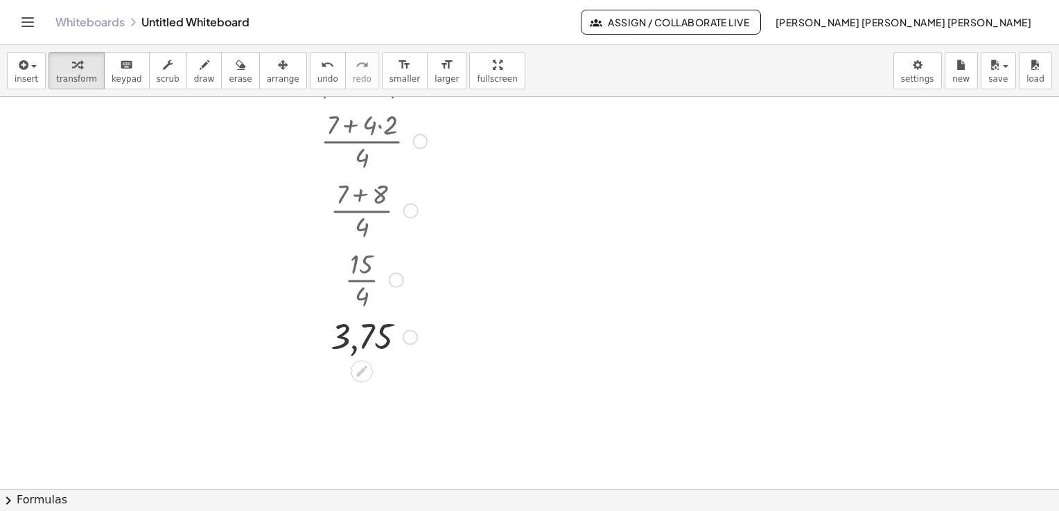
click at [385, 335] on div at bounding box center [374, 336] width 142 height 46
drag, startPoint x: 342, startPoint y: 383, endPoint x: 358, endPoint y: 376, distance: 17.7
click at [358, 376] on div "+ · 7 · 4 + 2 + · 7 · 4 + · 4 · 2 · 4 · ( + 7 + · 4 · 2 ) · 4 · ( + 7 + 8 ) · 4…" at bounding box center [529, 343] width 1059 height 786
click at [358, 376] on icon at bounding box center [361, 371] width 11 height 11
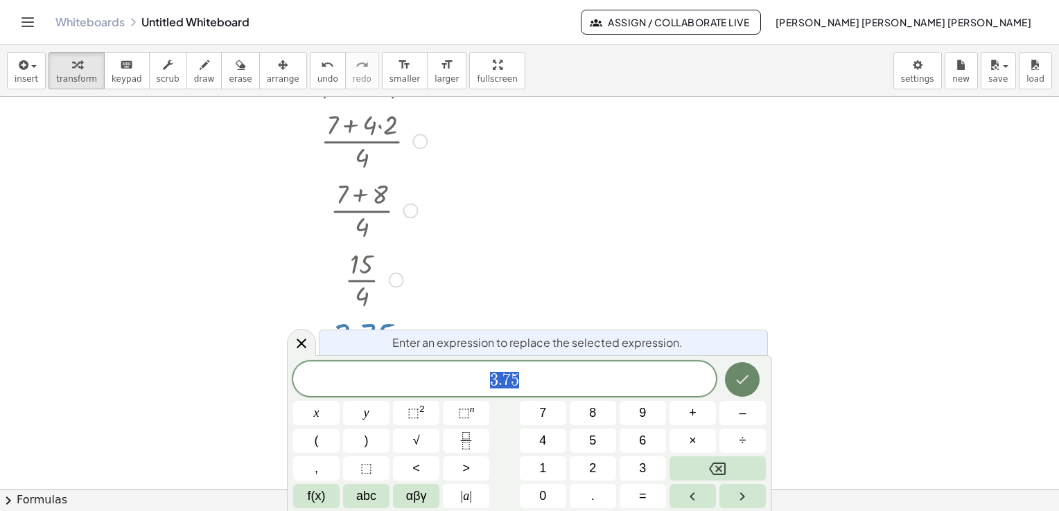
click at [741, 378] on icon "Done" at bounding box center [742, 379] width 17 height 17
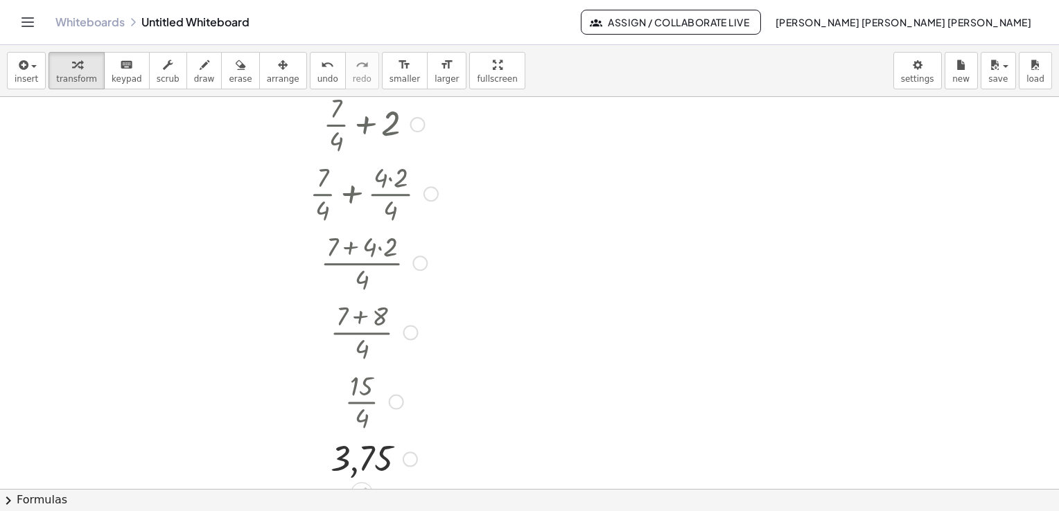
scroll to position [0, 0]
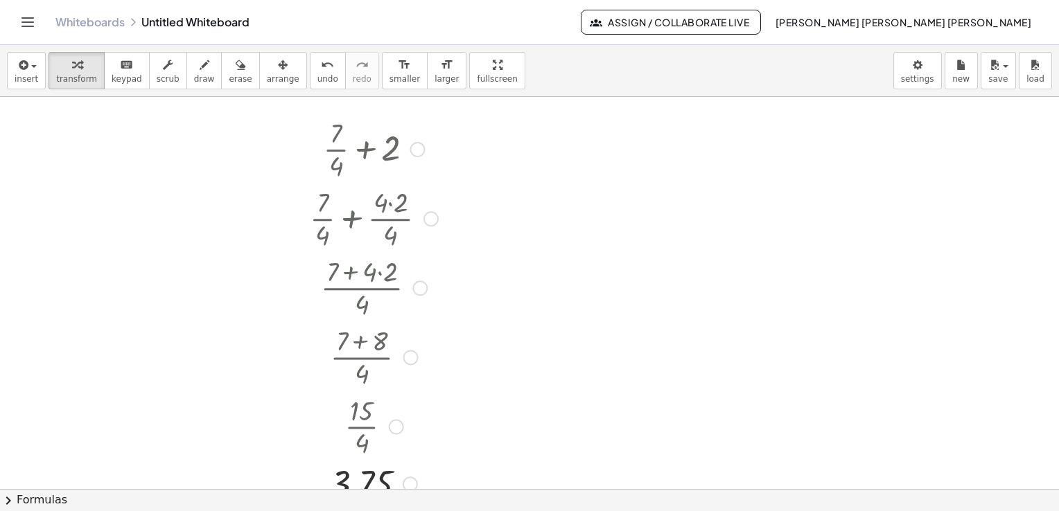
click at [407, 132] on div at bounding box center [374, 148] width 142 height 69
click at [380, 148] on div at bounding box center [374, 148] width 142 height 69
